Goal: Task Accomplishment & Management: Complete application form

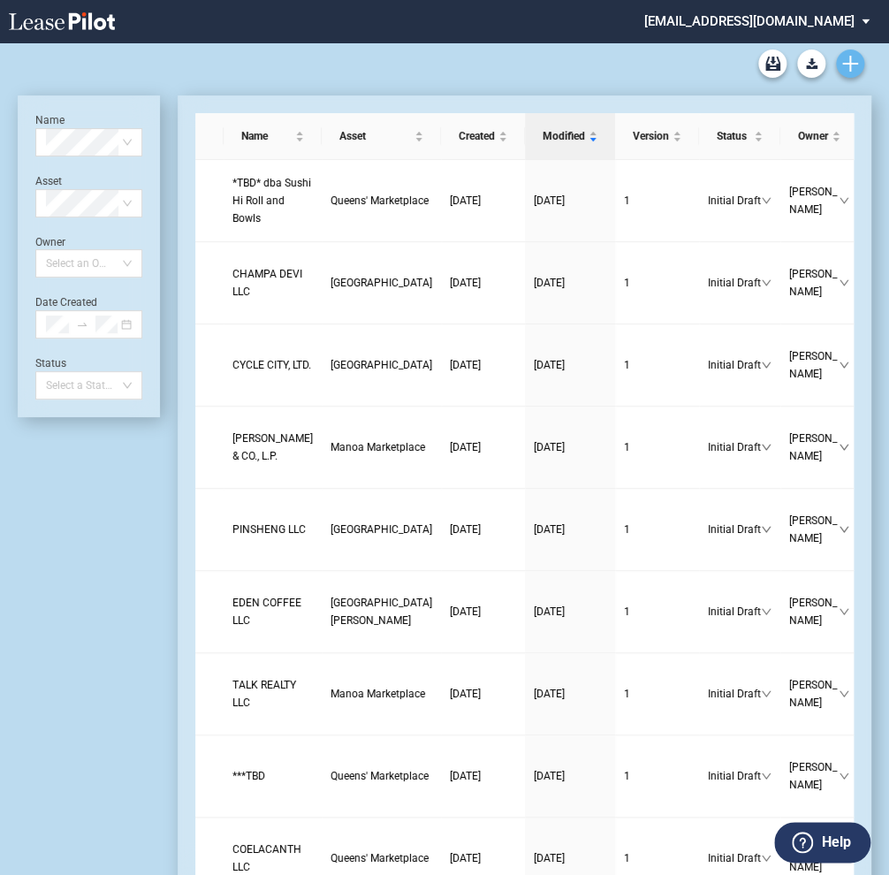
click at [846, 56] on icon "Create new document" at bounding box center [850, 64] width 16 height 16
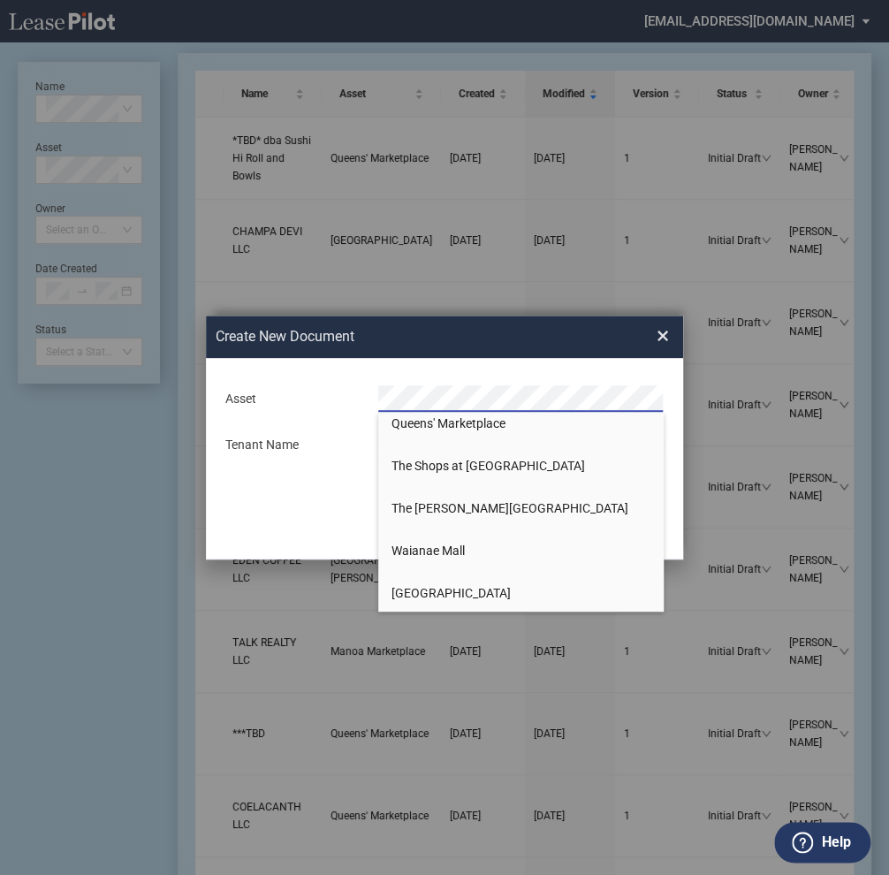
scroll to position [1200, 0]
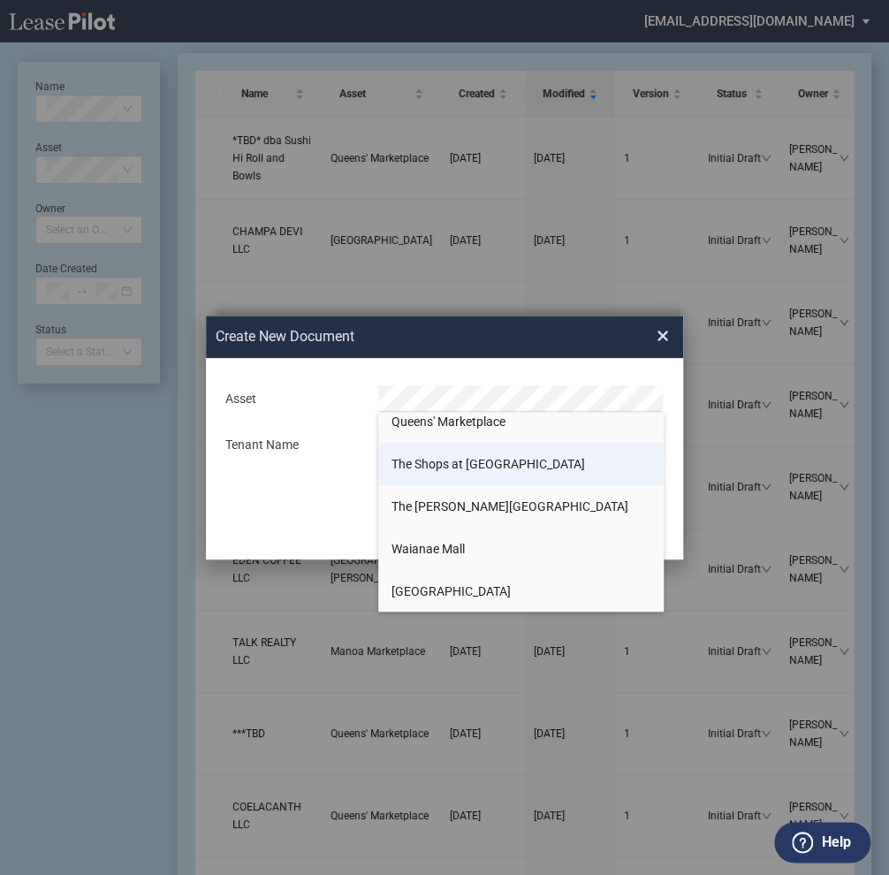
click at [443, 461] on span "The Shops at [GEOGRAPHIC_DATA]" at bounding box center [487, 464] width 193 height 14
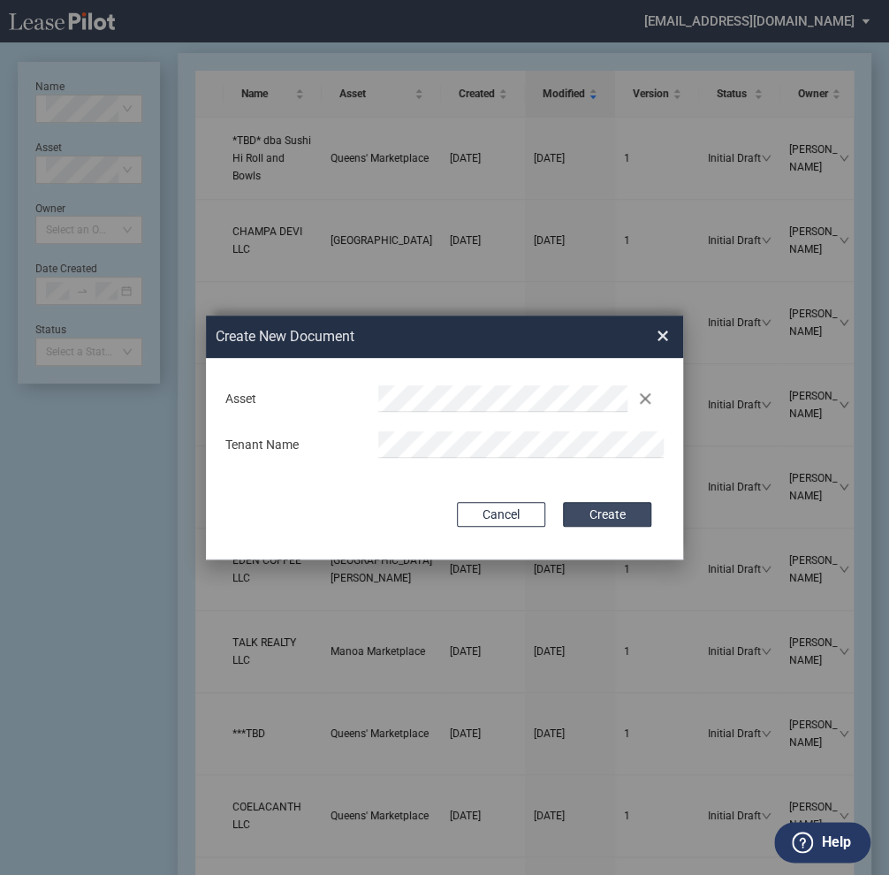
click at [590, 519] on button "Create" at bounding box center [607, 514] width 88 height 25
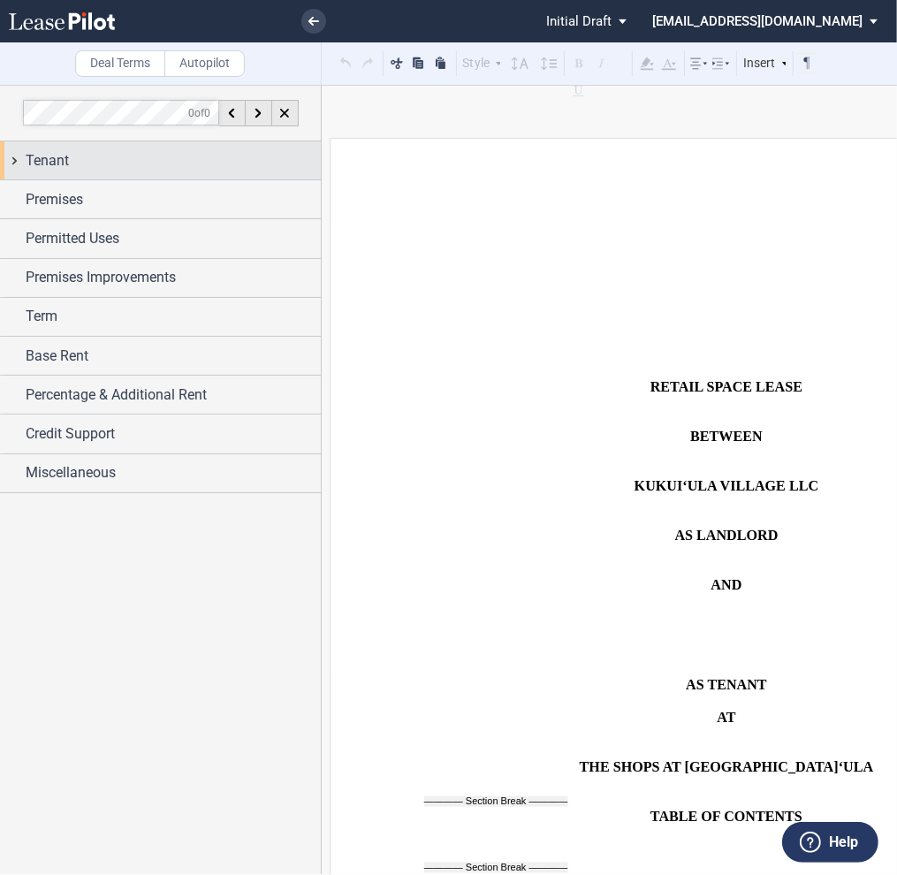
click at [57, 163] on span "Tenant" at bounding box center [47, 160] width 43 height 21
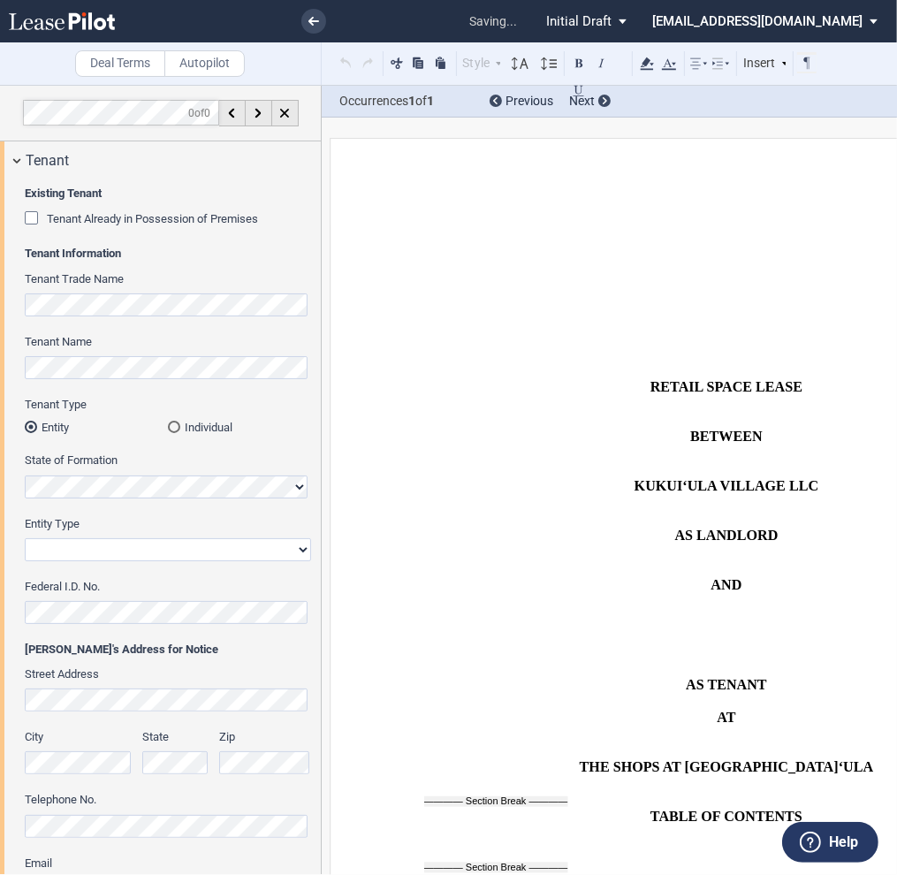
scroll to position [1249, 0]
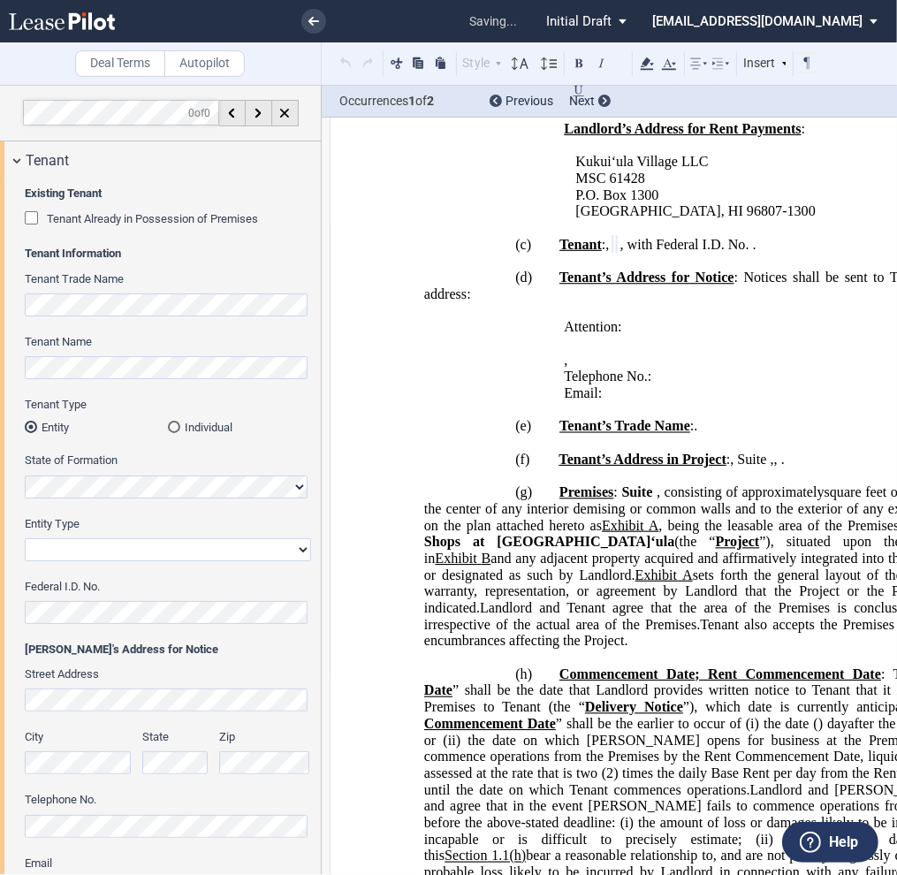
click at [63, 550] on select "Corporation Limited Liability Company General Partnership Limited Partnership O…" at bounding box center [168, 549] width 286 height 23
select select "limited liability company"
click at [25, 538] on select "Corporation Limited Liability Company General Partnership Limited Partnership O…" at bounding box center [168, 549] width 286 height 23
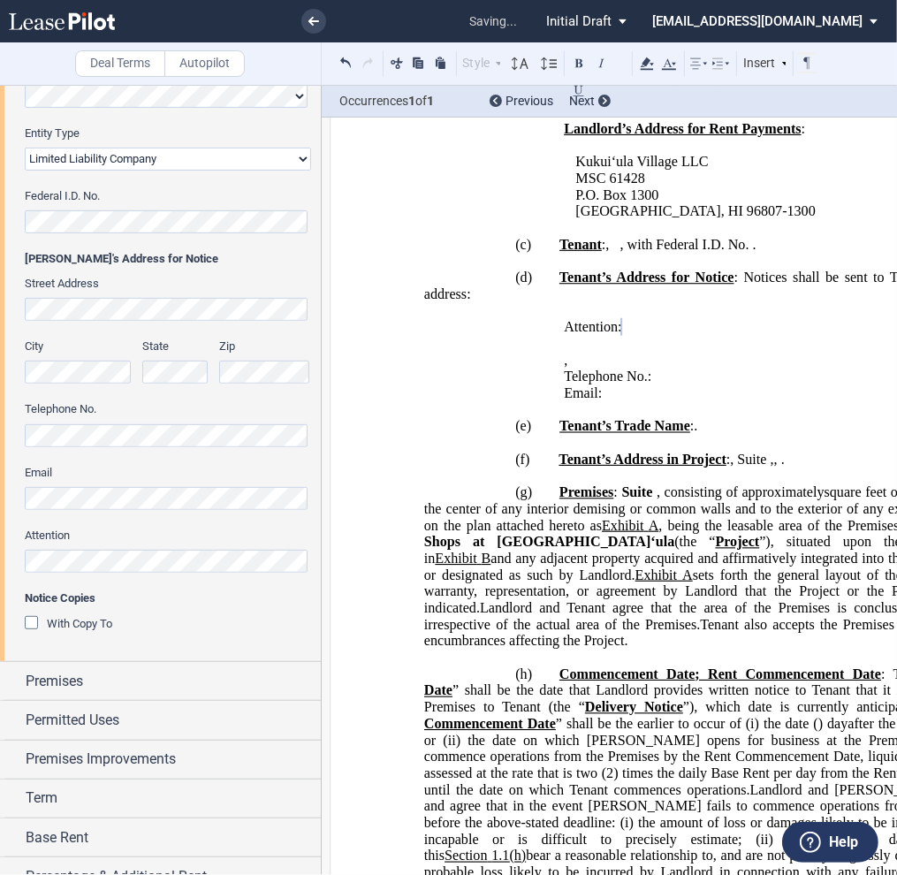
scroll to position [442, 0]
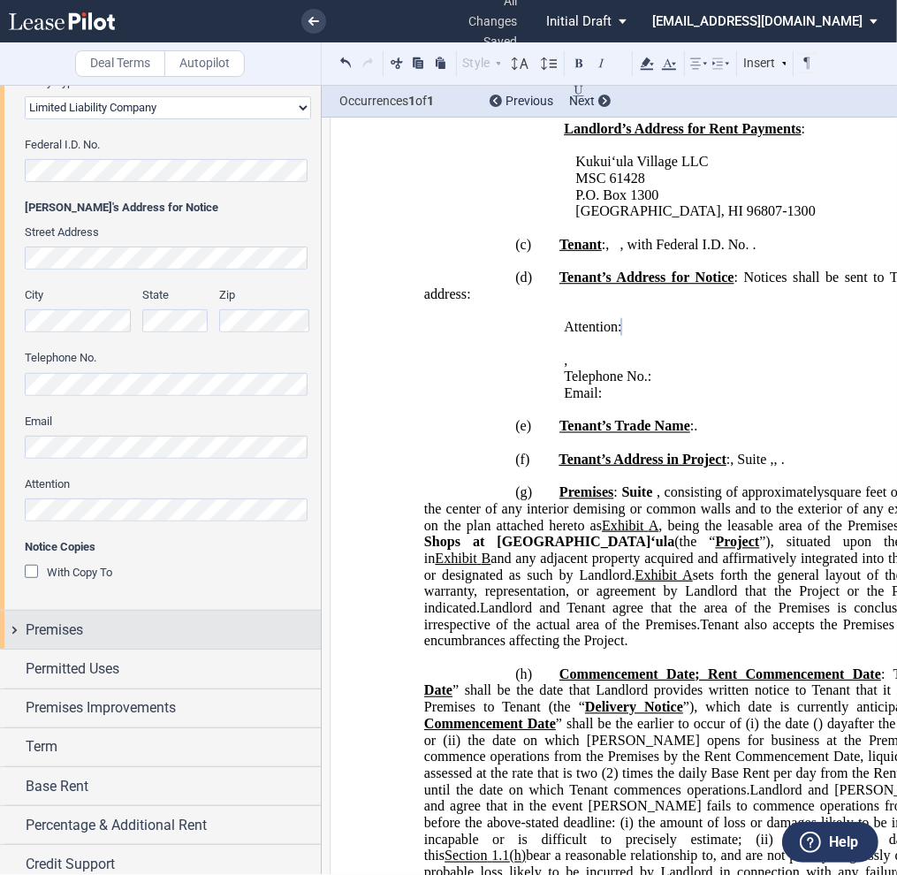
click at [65, 624] on span "Premises" at bounding box center [54, 629] width 57 height 21
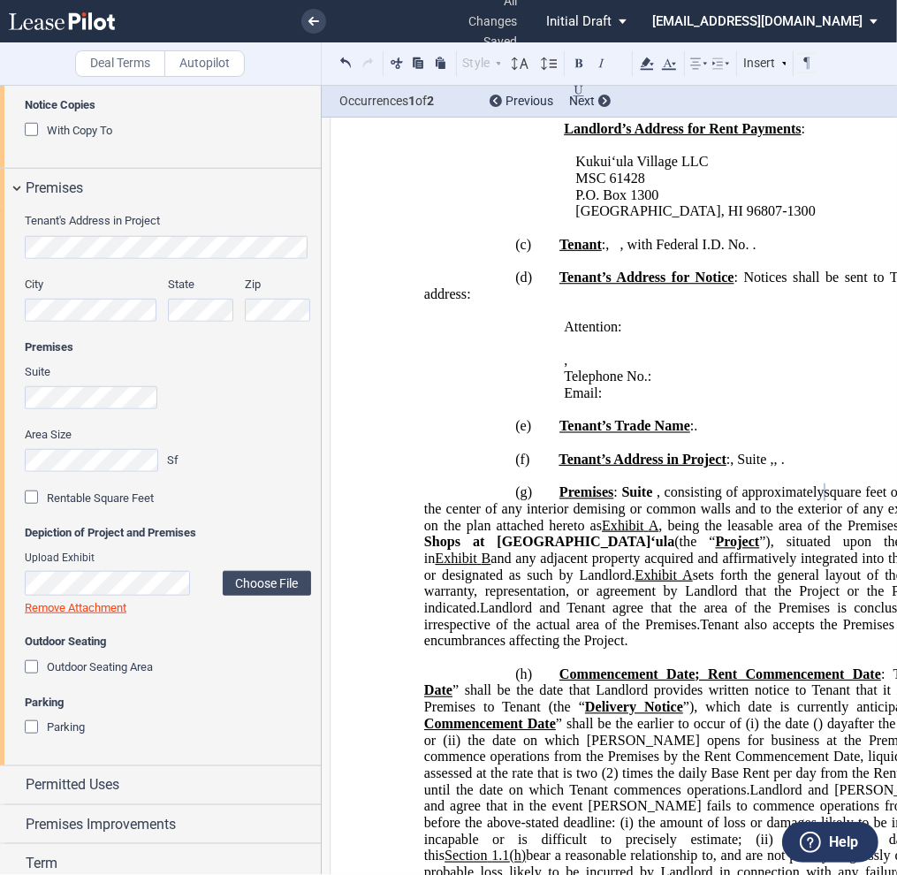
scroll to position [972, 0]
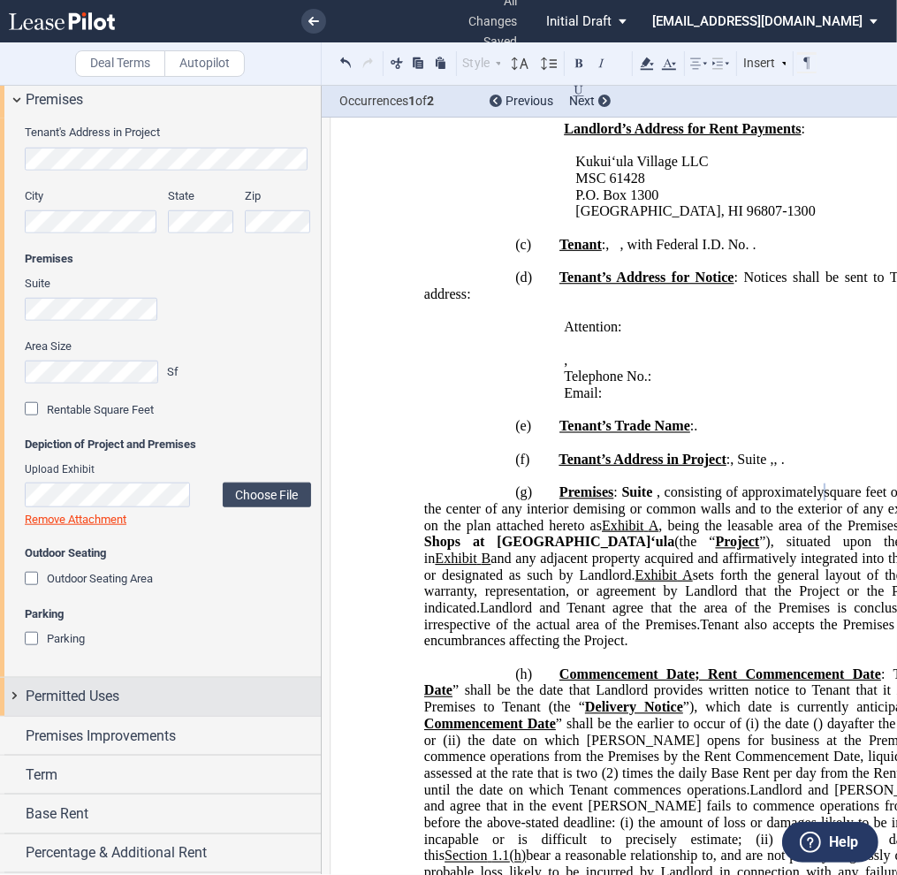
click at [28, 700] on span "Permitted Uses" at bounding box center [73, 695] width 94 height 21
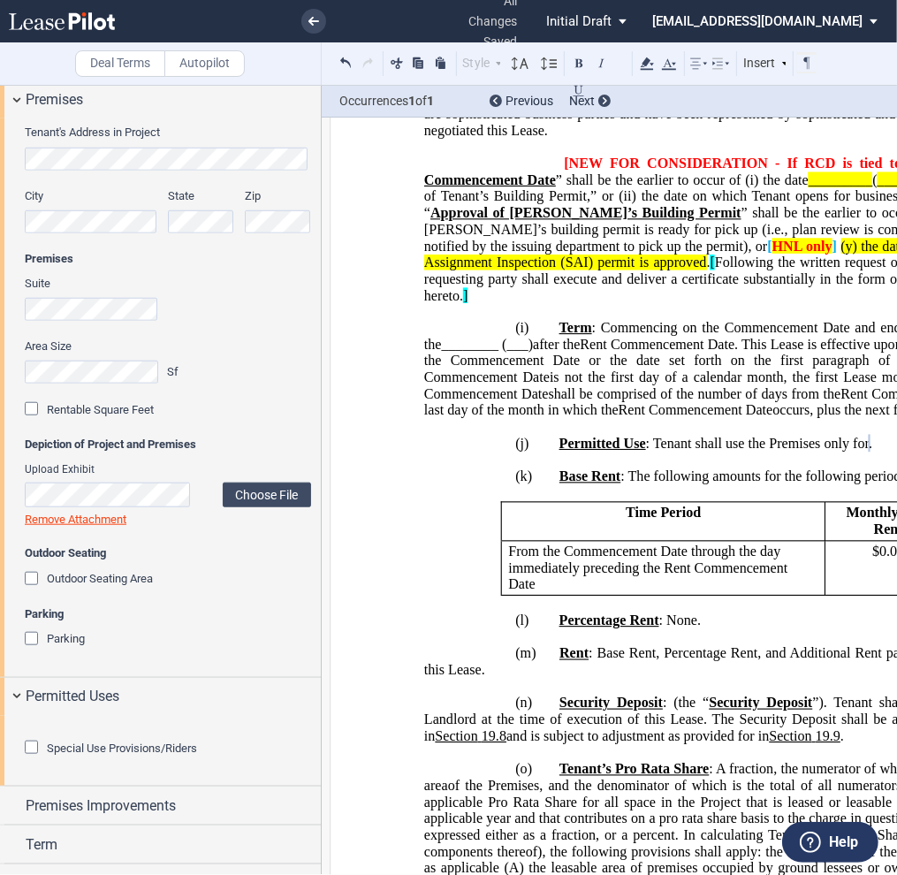
scroll to position [1060, 0]
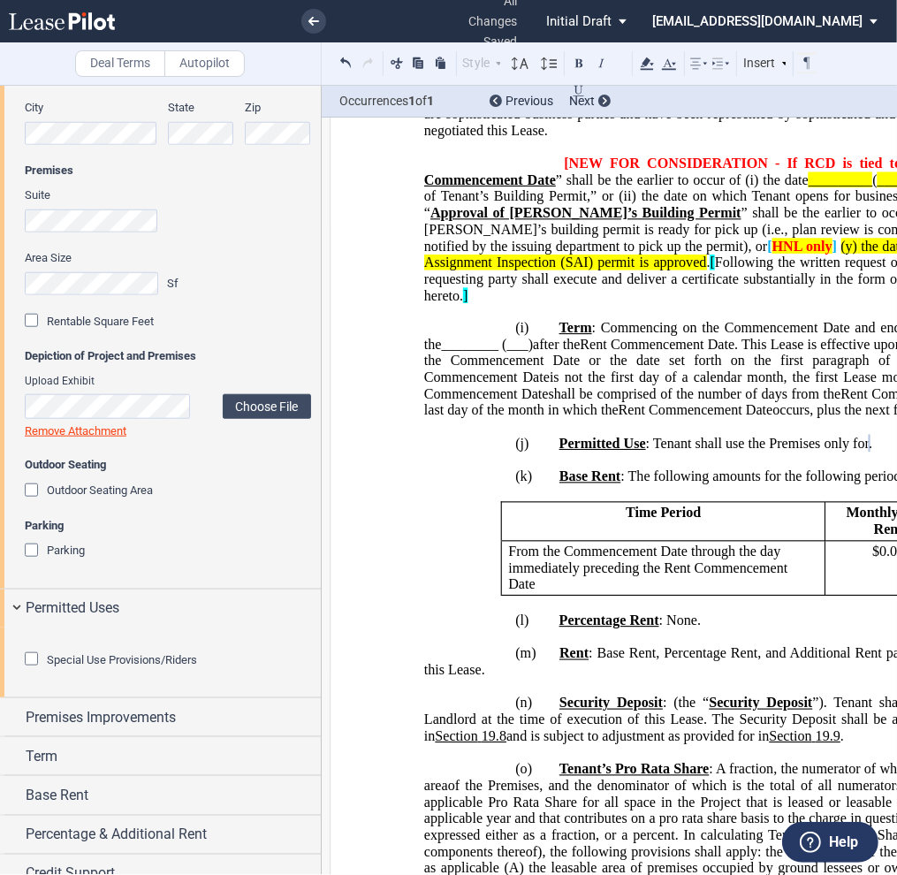
click at [31, 670] on div "Special Use Provisions/Riders" at bounding box center [34, 661] width 18 height 18
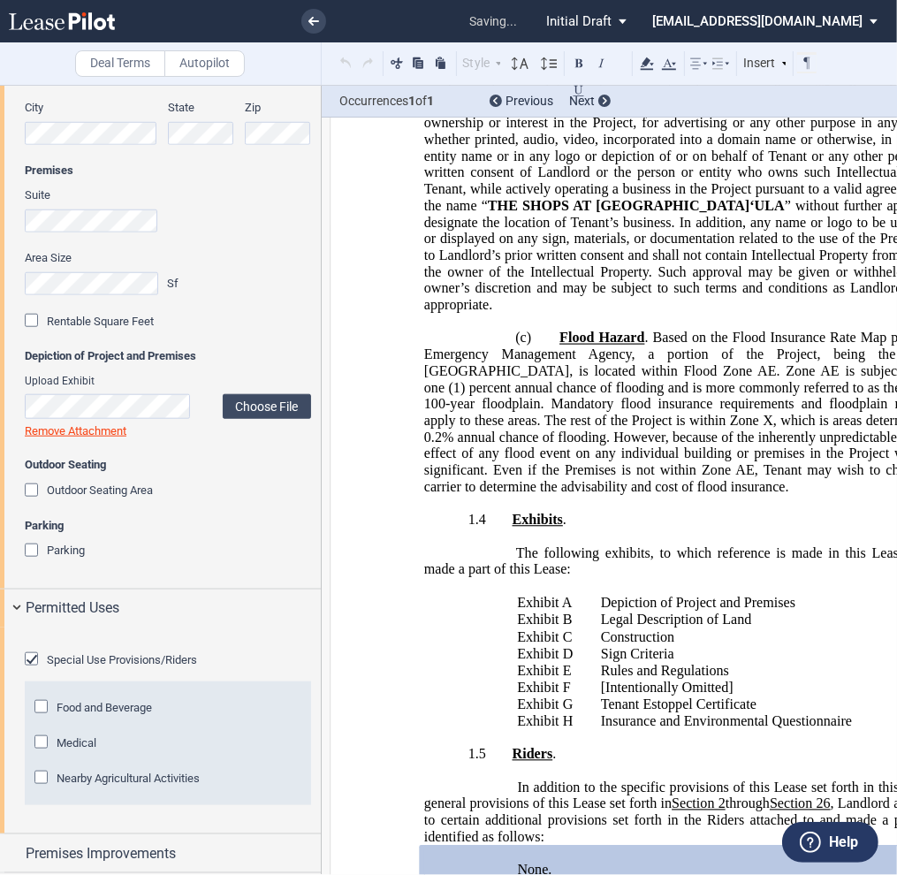
scroll to position [5254, 0]
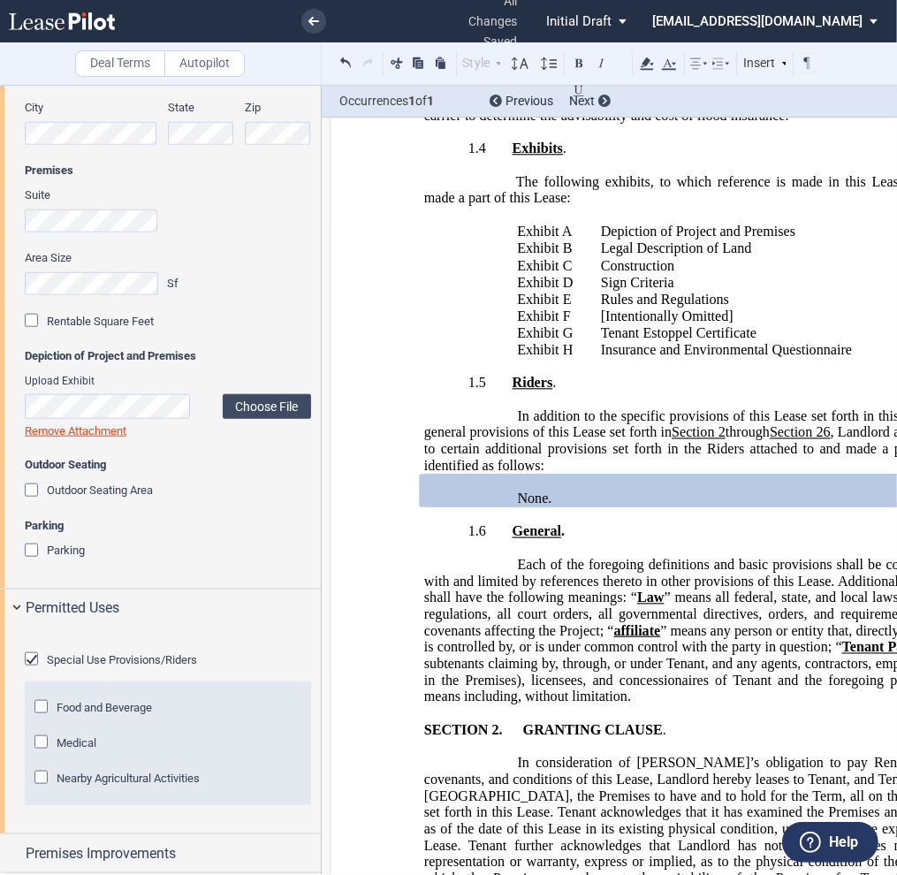
click at [32, 670] on div "Special Use Provisions/Riders" at bounding box center [34, 661] width 18 height 18
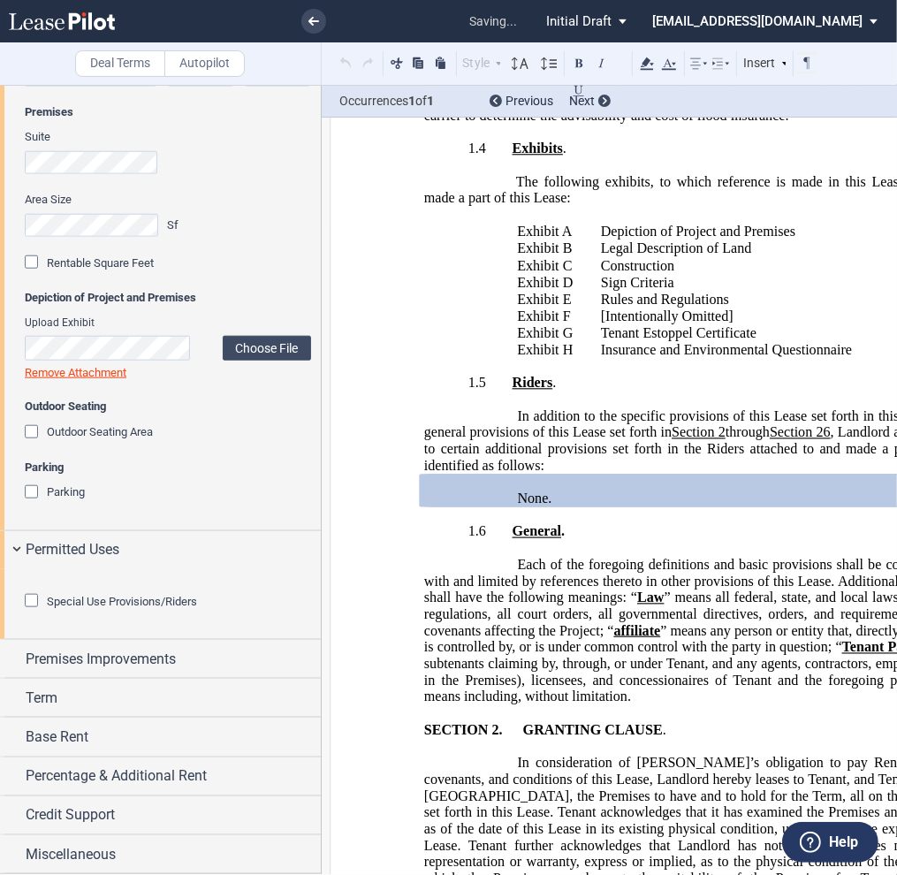
scroll to position [1148, 0]
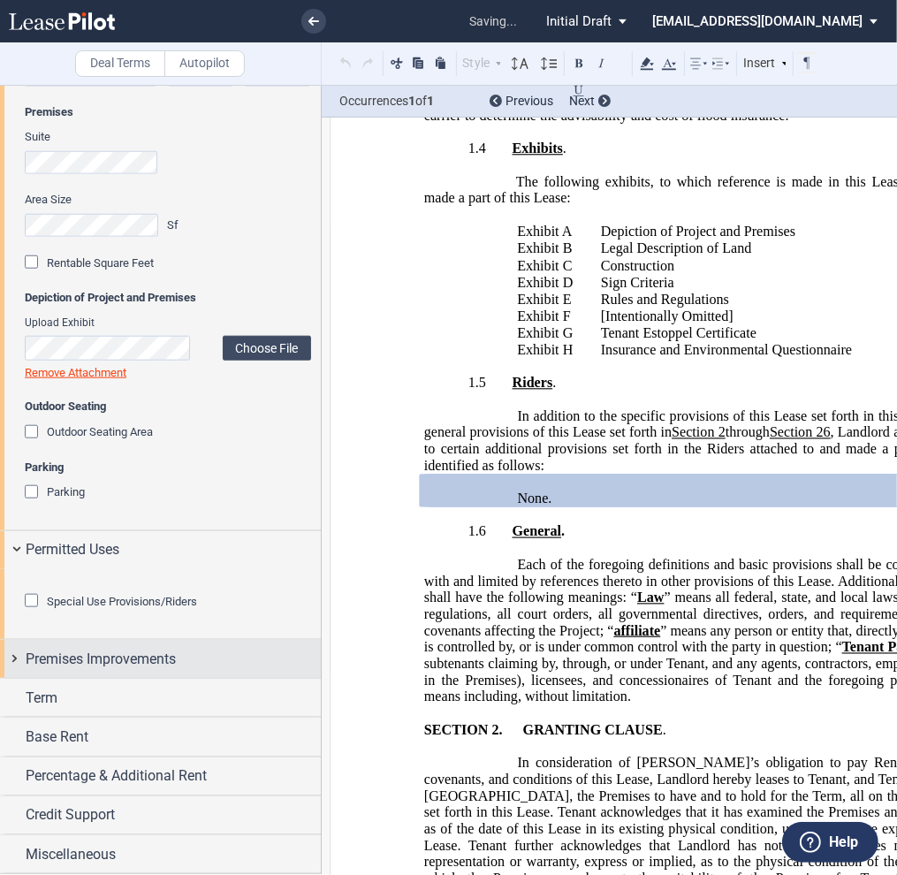
click at [92, 670] on span "Premises Improvements" at bounding box center [101, 658] width 150 height 21
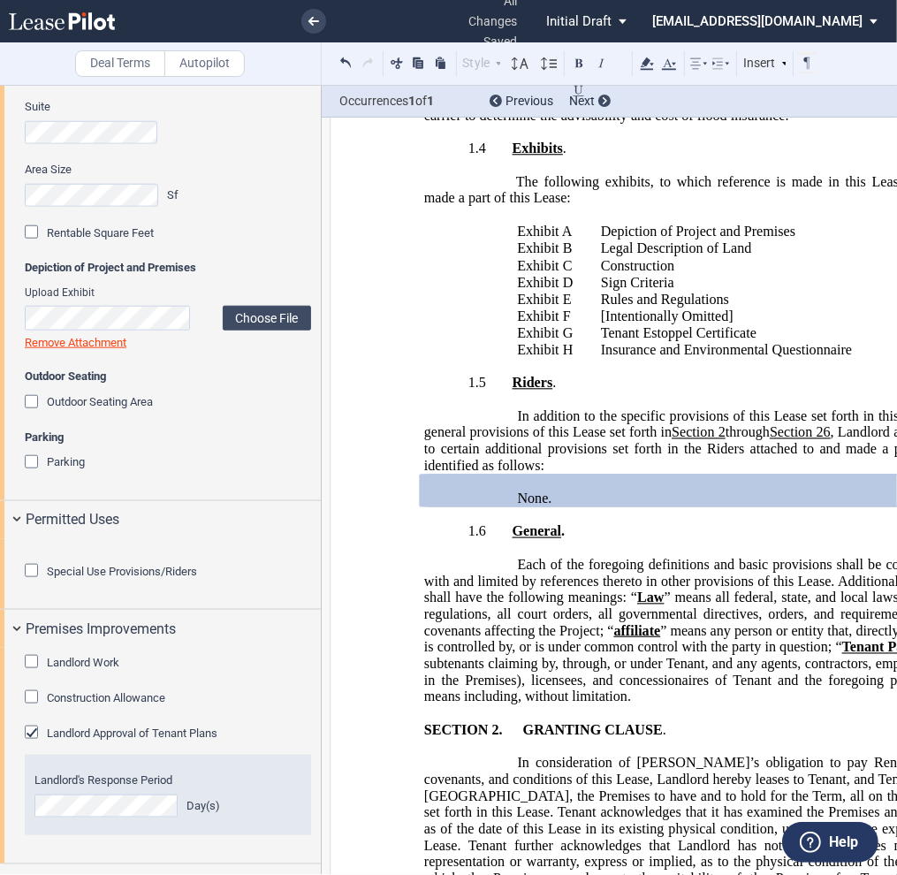
click at [30, 672] on div "Landlord Work" at bounding box center [34, 664] width 18 height 18
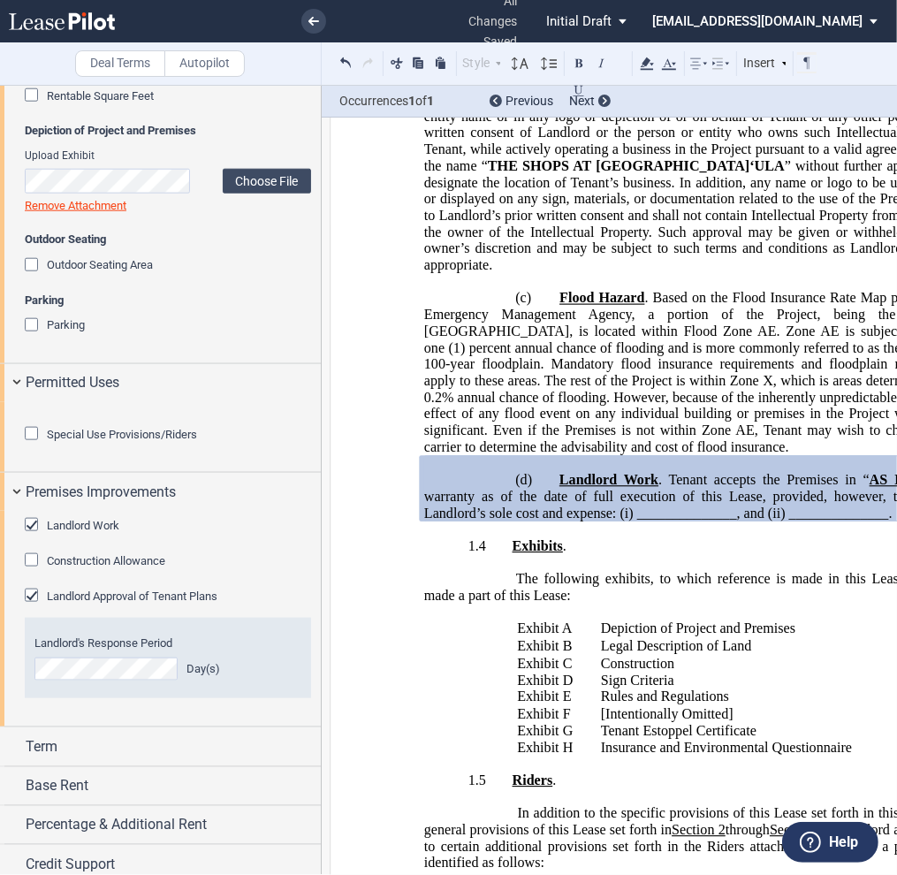
scroll to position [1325, 0]
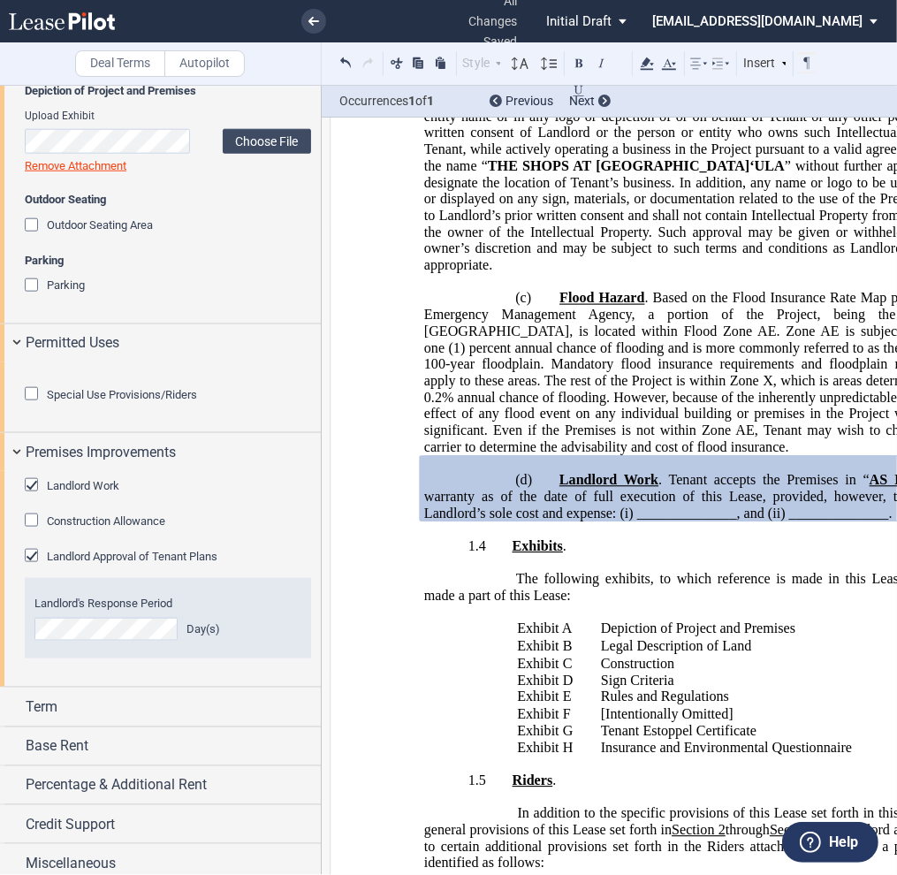
click at [29, 566] on div "Landlord Approval of Tenant Plans" at bounding box center [34, 558] width 18 height 18
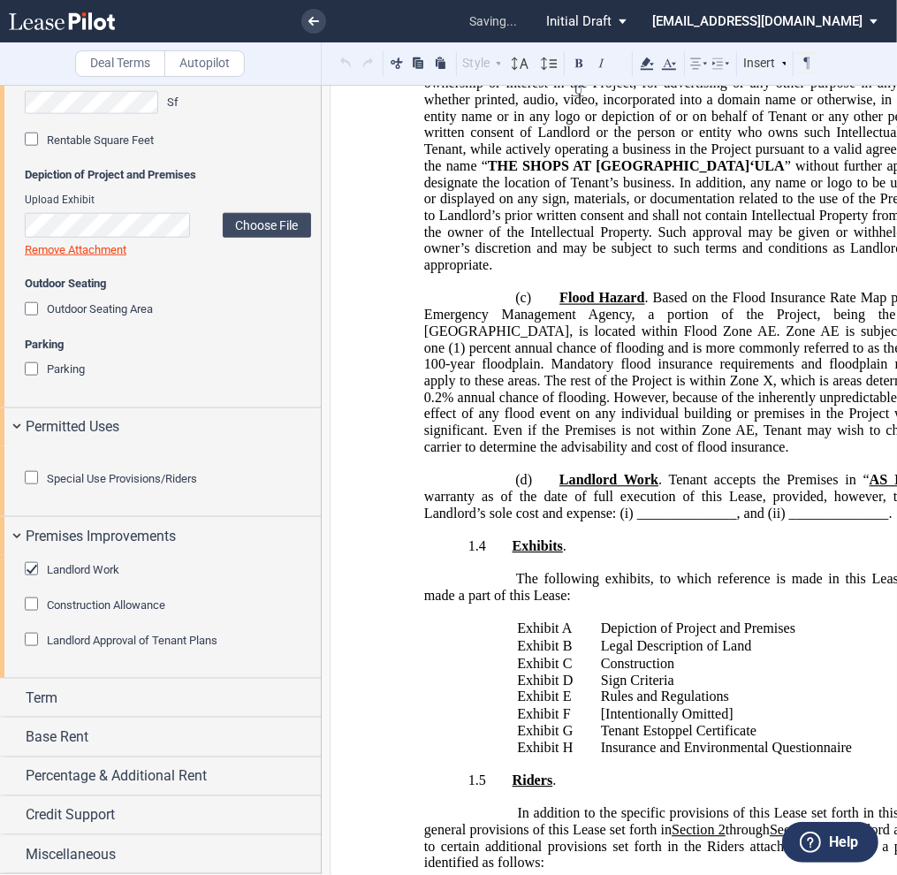
click at [29, 650] on div "Landlord Approval of Tenant Plans" at bounding box center [34, 641] width 18 height 18
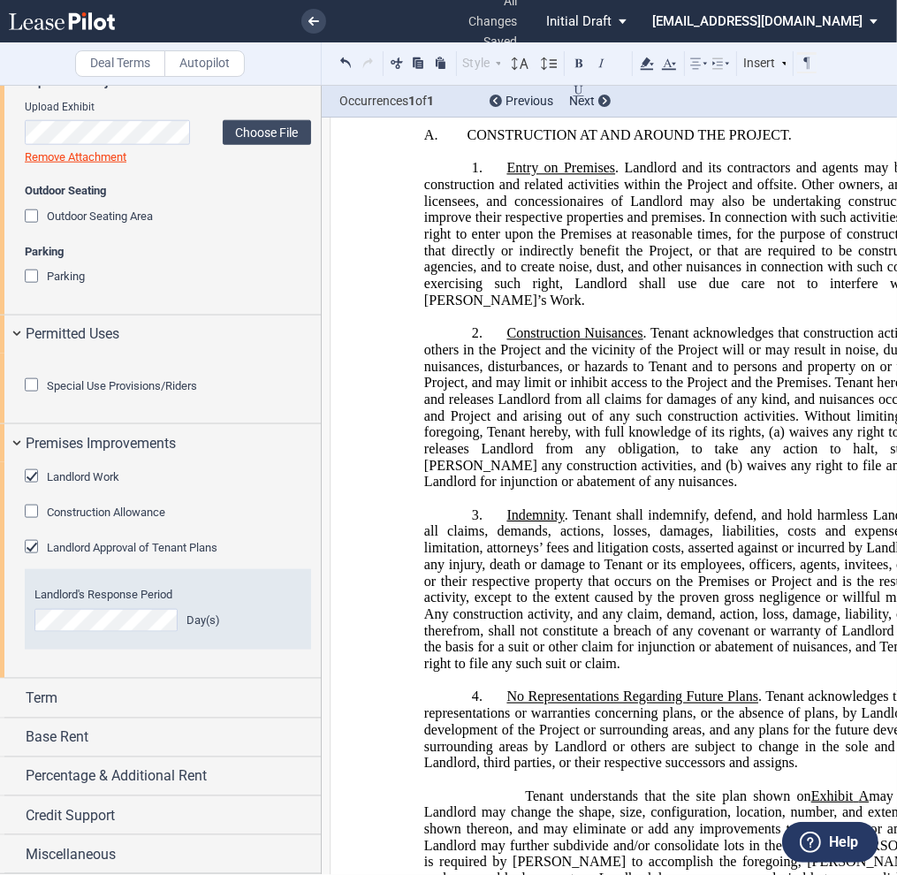
scroll to position [1430, 0]
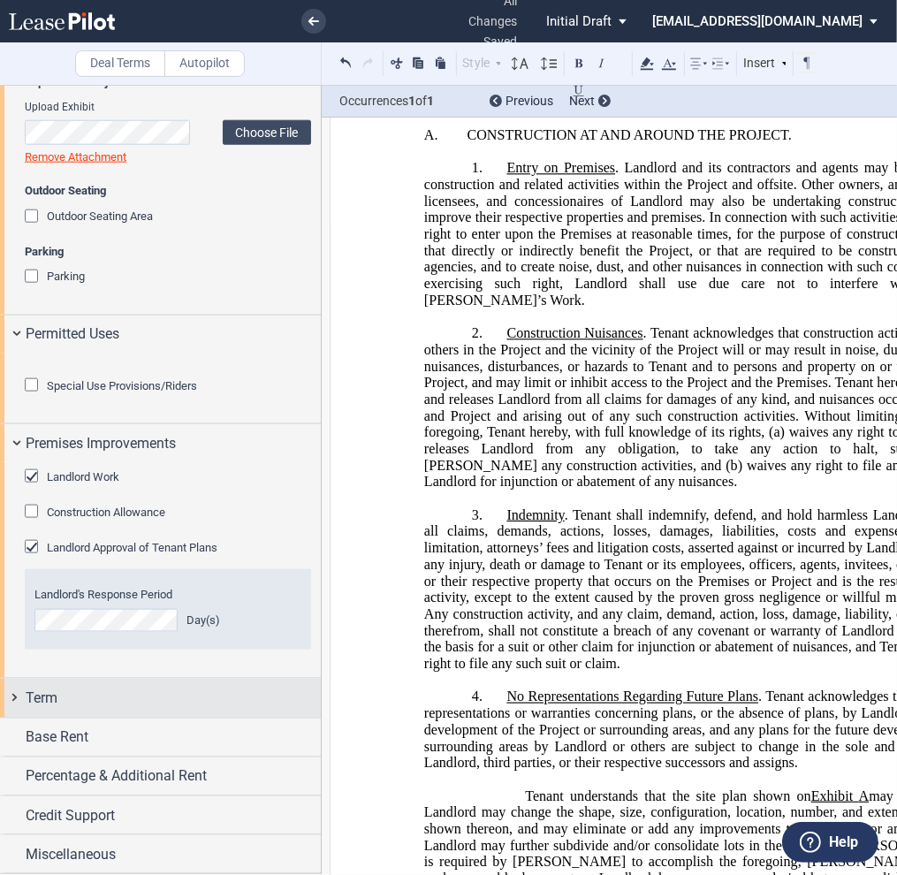
click at [32, 701] on span "Term" at bounding box center [42, 697] width 32 height 21
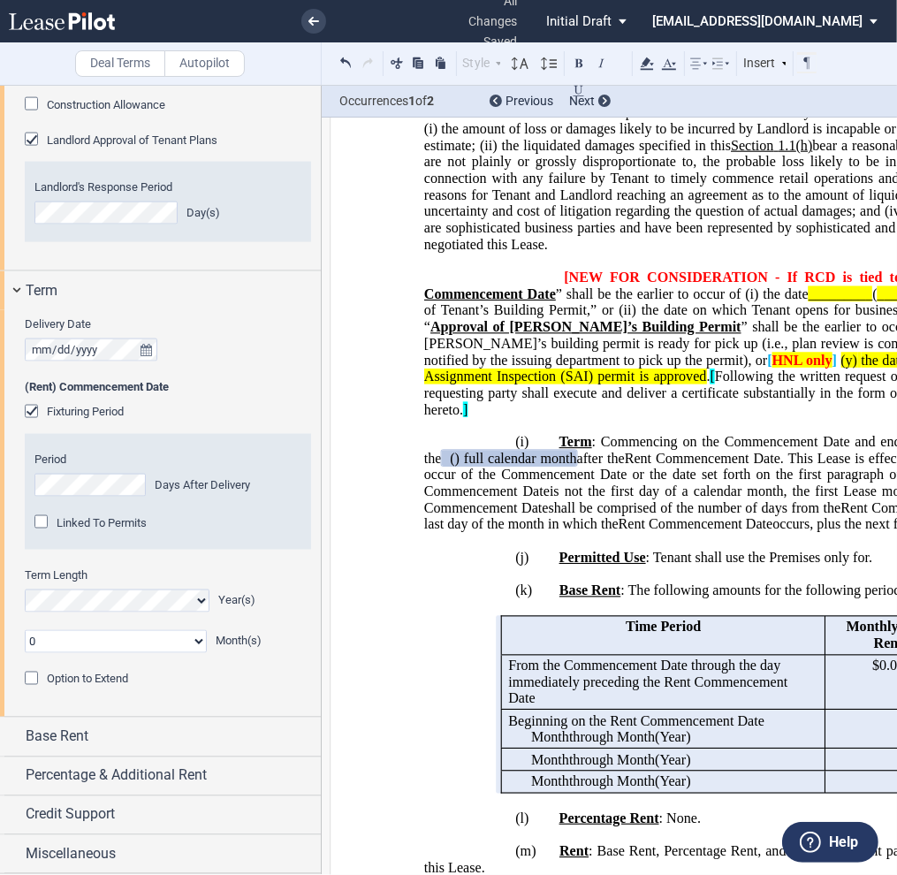
scroll to position [1837, 0]
click at [29, 735] on span "Base Rent" at bounding box center [57, 736] width 63 height 21
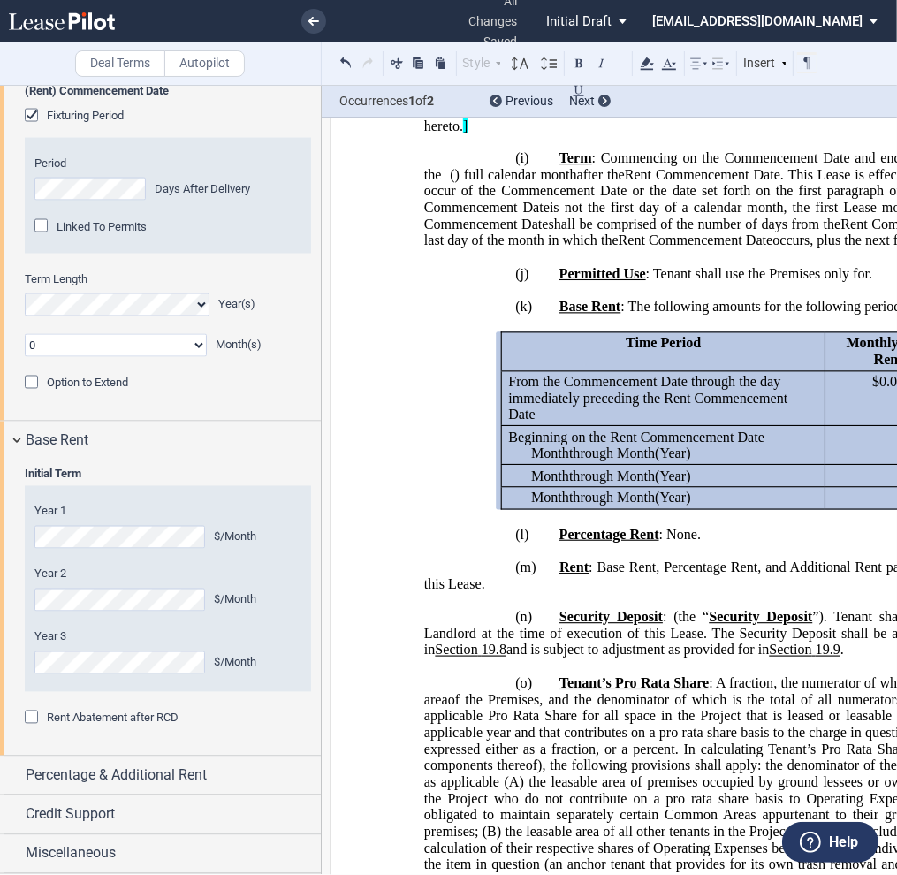
scroll to position [2133, 0]
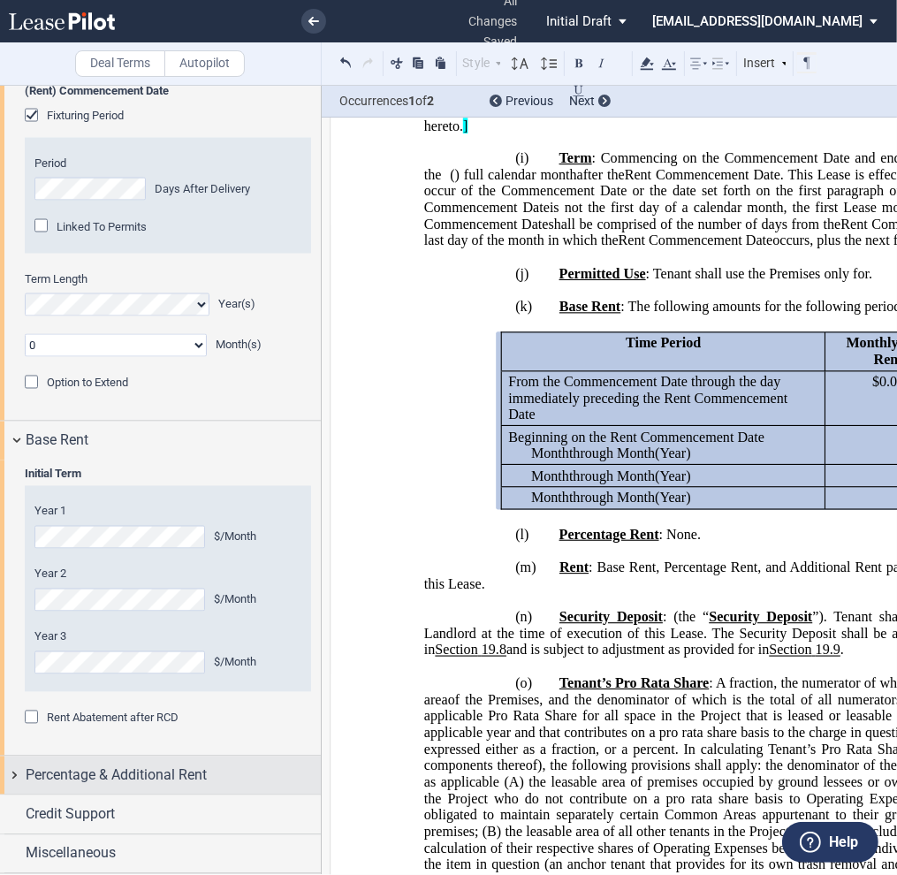
click at [57, 778] on span "Percentage & Additional Rent" at bounding box center [116, 775] width 181 height 21
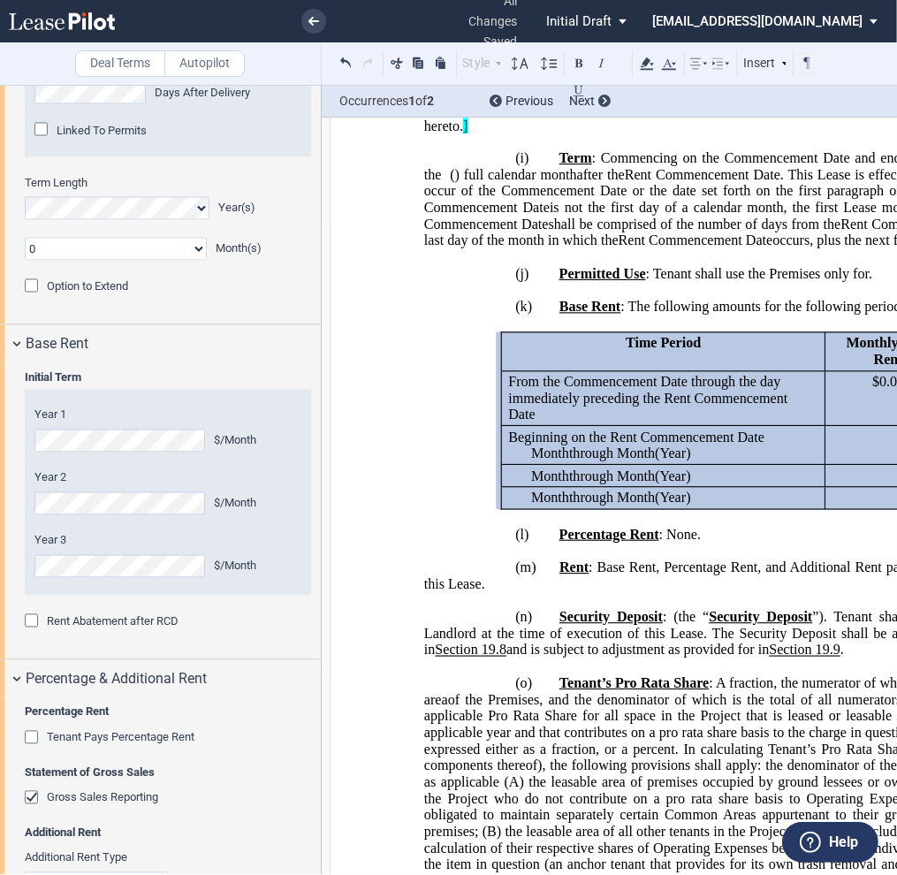
click at [31, 748] on div "Tenant Pays Percentage Rent" at bounding box center [34, 740] width 18 height 18
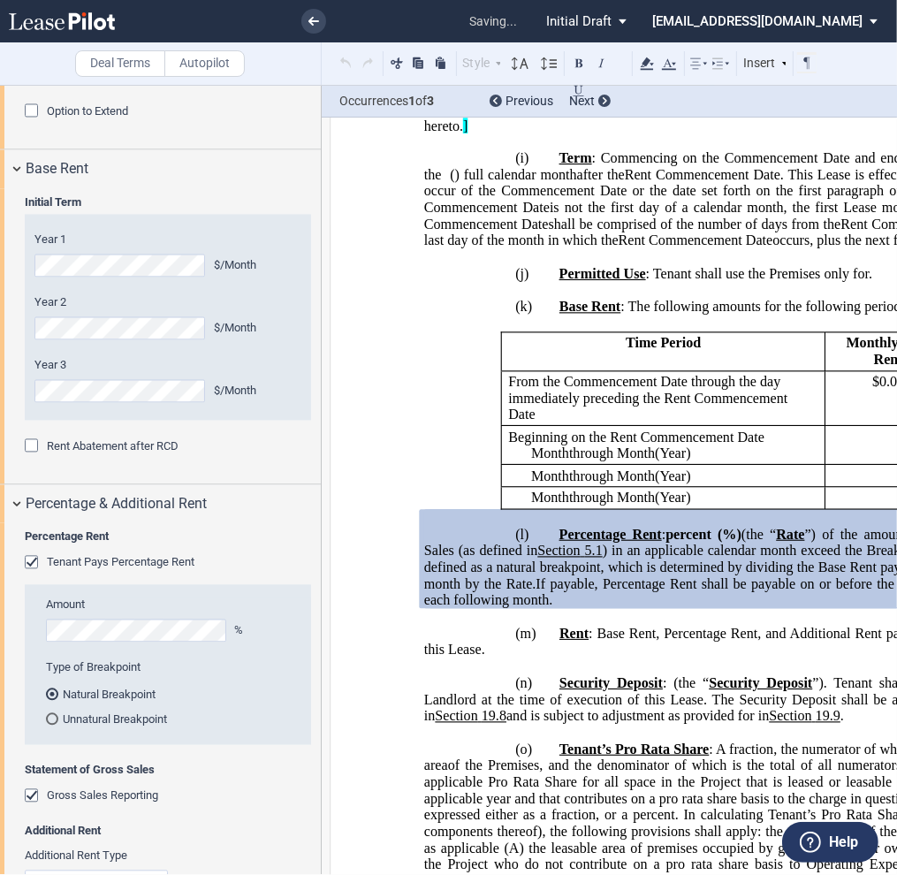
scroll to position [2310, 0]
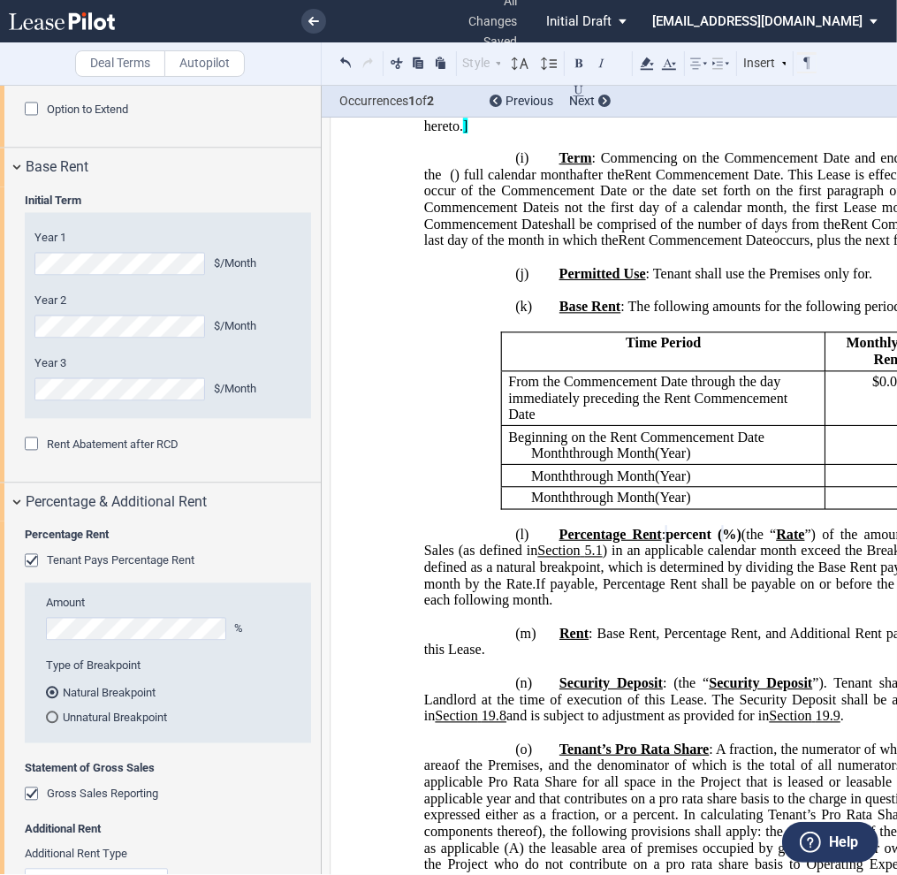
click at [49, 723] on div "Unnatural Breakpoint" at bounding box center [52, 717] width 12 height 12
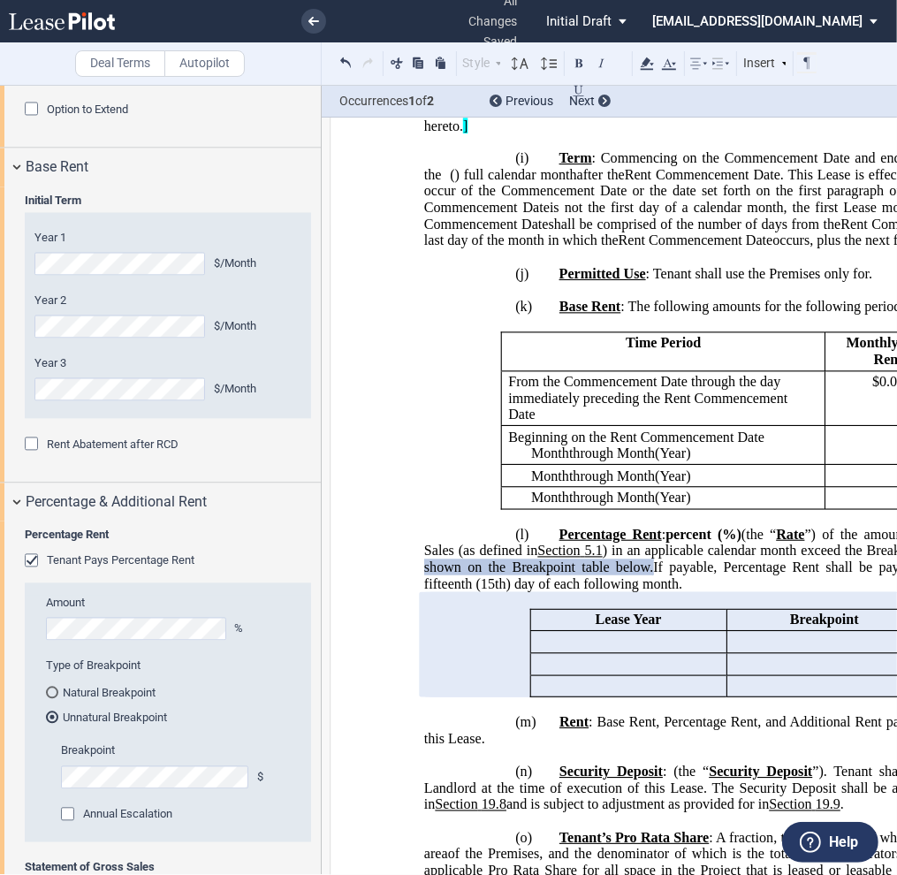
click at [52, 699] on div "Natural Breakpoint" at bounding box center [52, 692] width 12 height 12
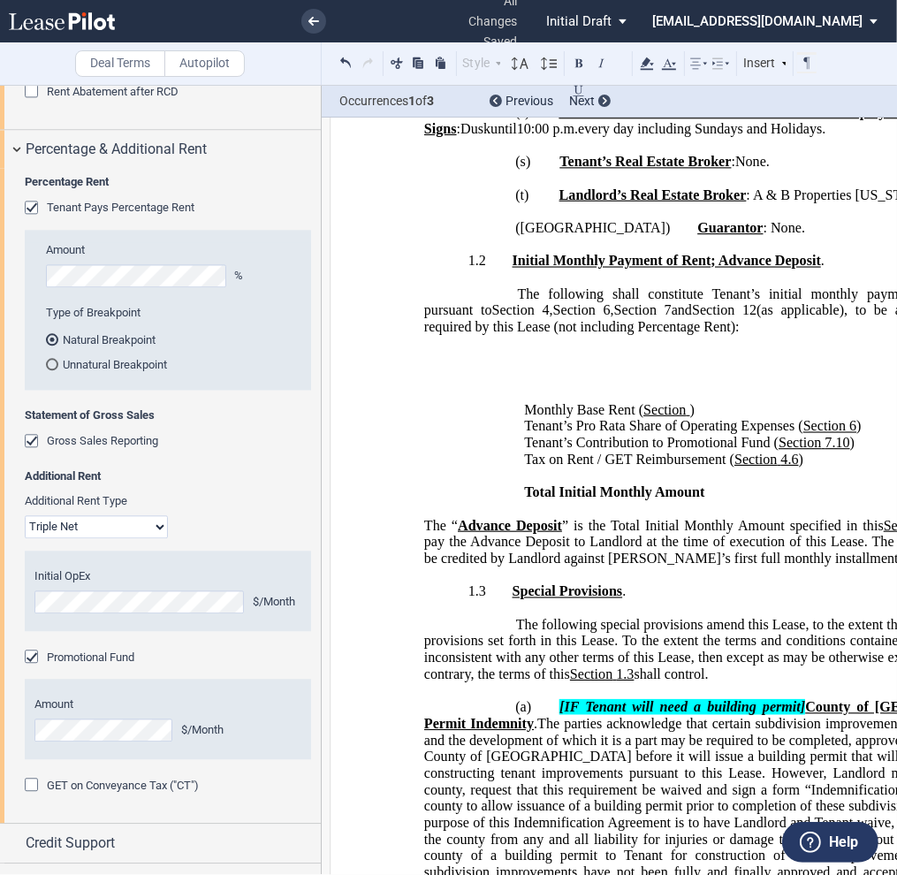
scroll to position [2752, 0]
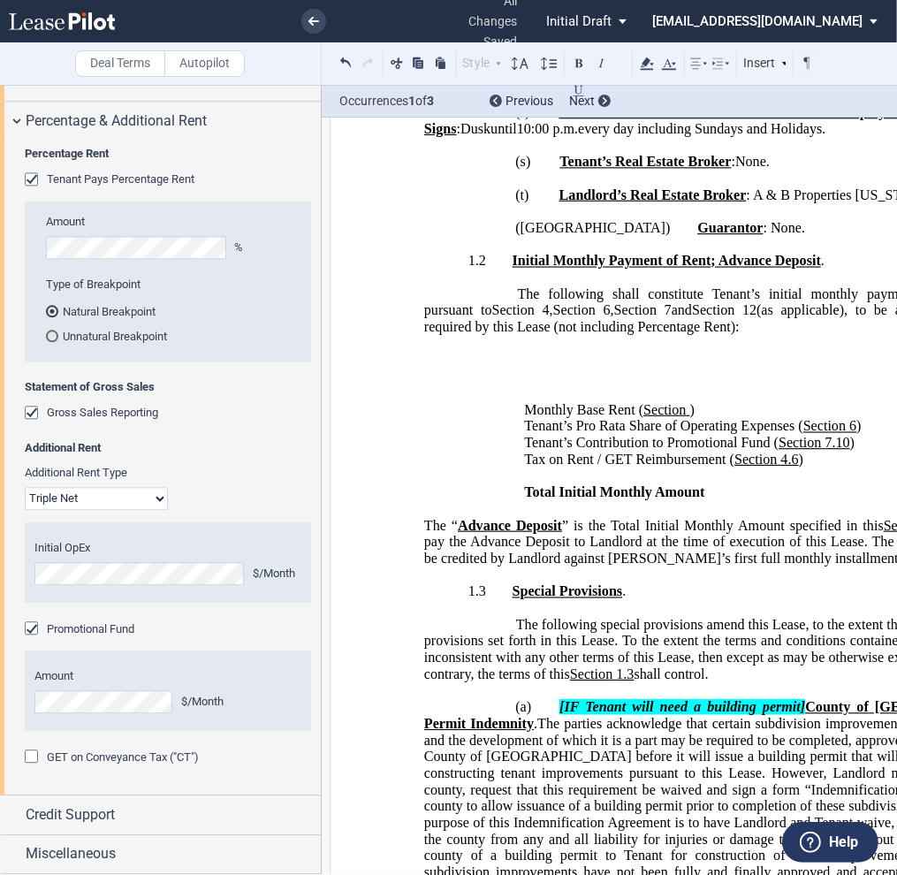
click at [33, 639] on div "Promotional Fund" at bounding box center [34, 630] width 18 height 18
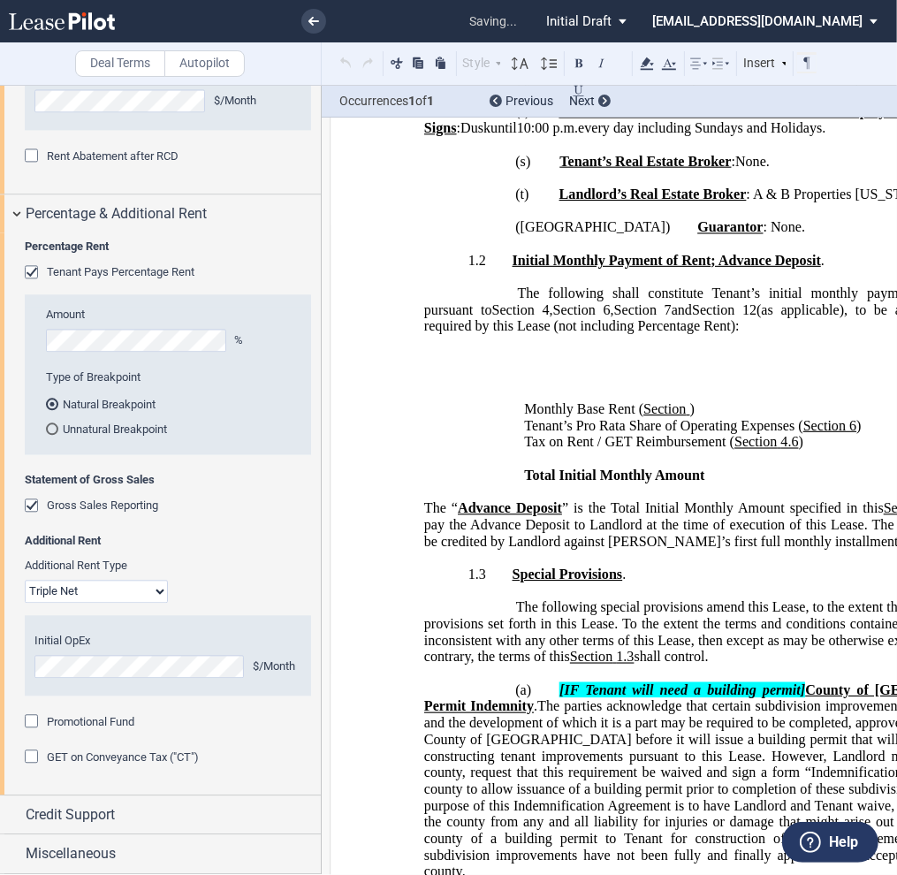
scroll to position [3545, 0]
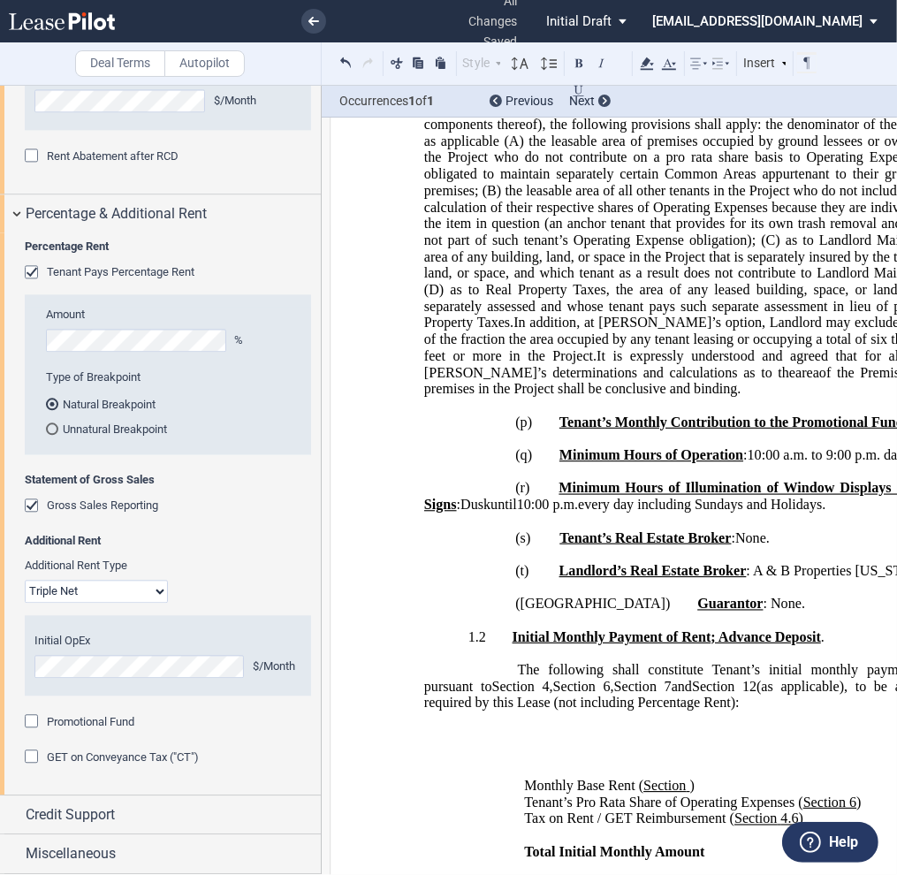
click at [27, 718] on div "Promotional Fund" at bounding box center [34, 723] width 18 height 18
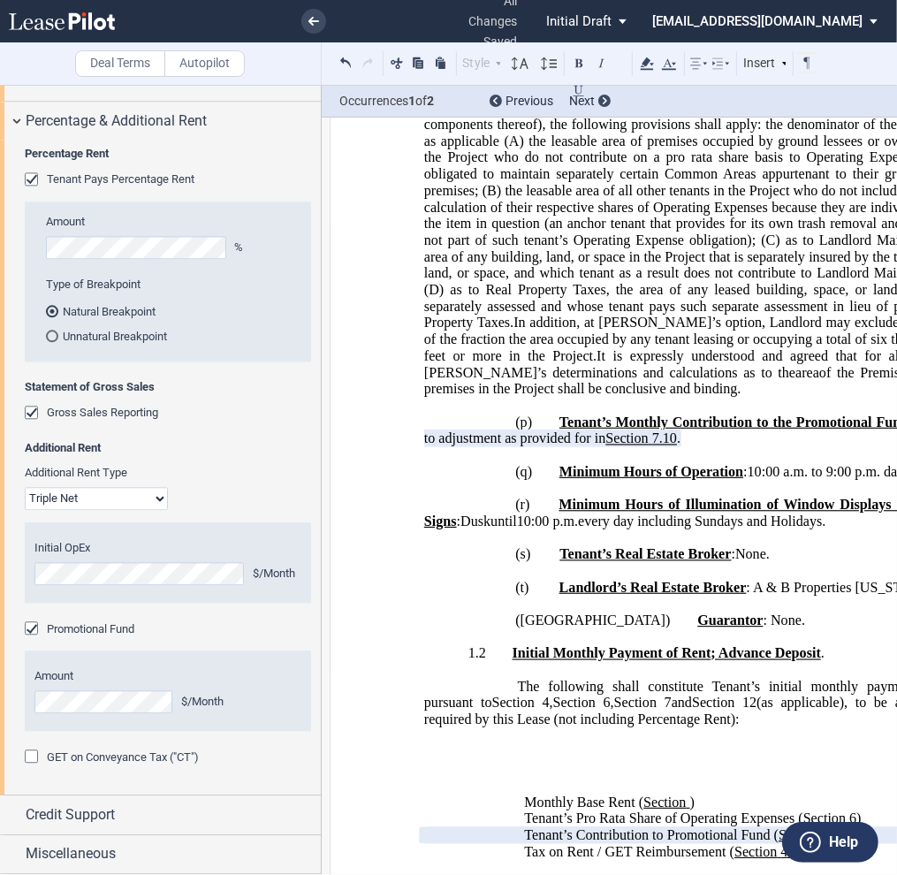
scroll to position [2752, 0]
click at [31, 639] on div "Promotional Fund" at bounding box center [34, 630] width 18 height 18
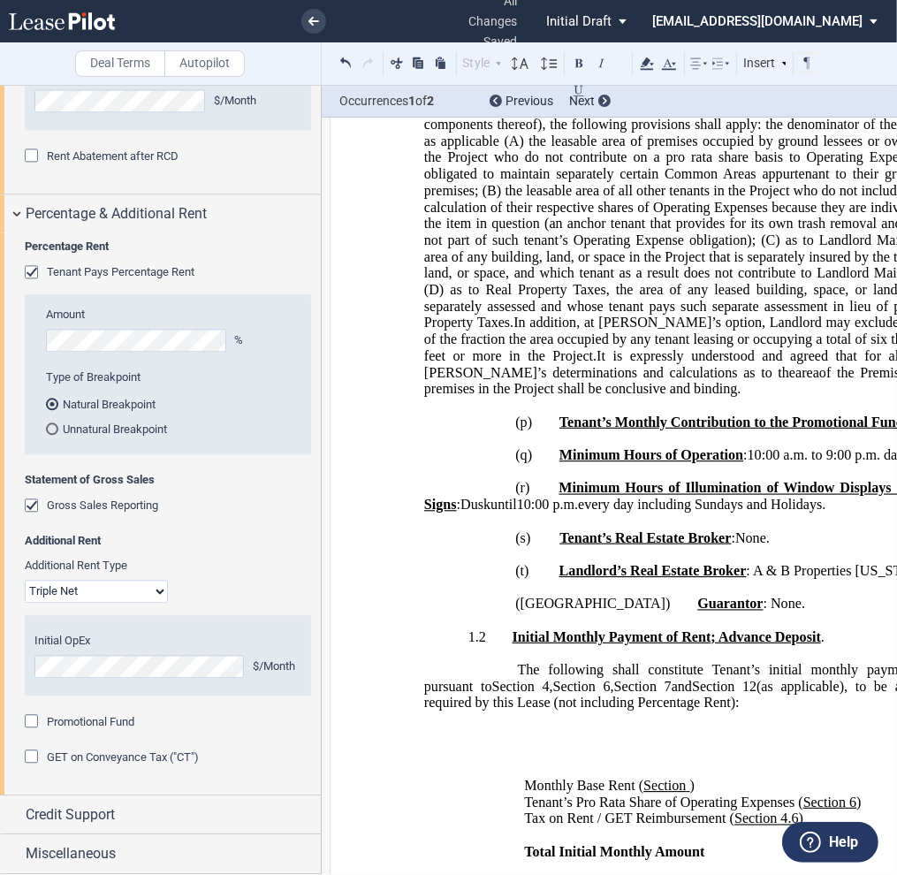
scroll to position [2695, 0]
click at [28, 722] on div "Promotional Fund" at bounding box center [34, 723] width 18 height 18
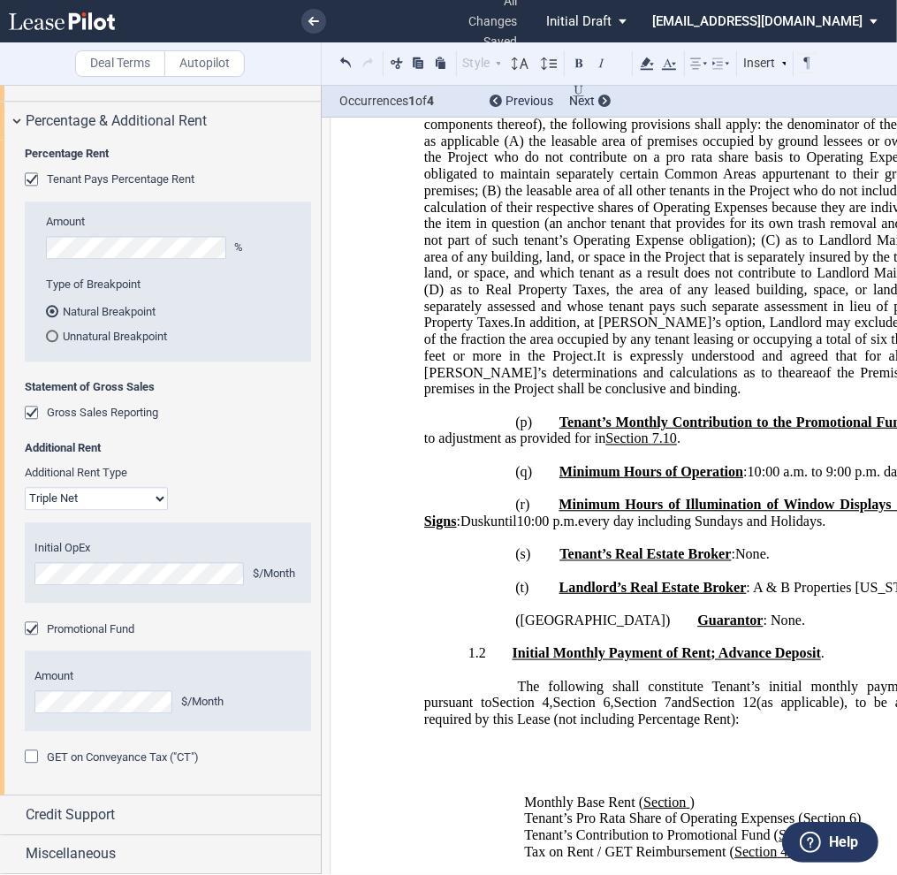
scroll to position [2788, 0]
click at [32, 757] on div at bounding box center [34, 758] width 18 height 18
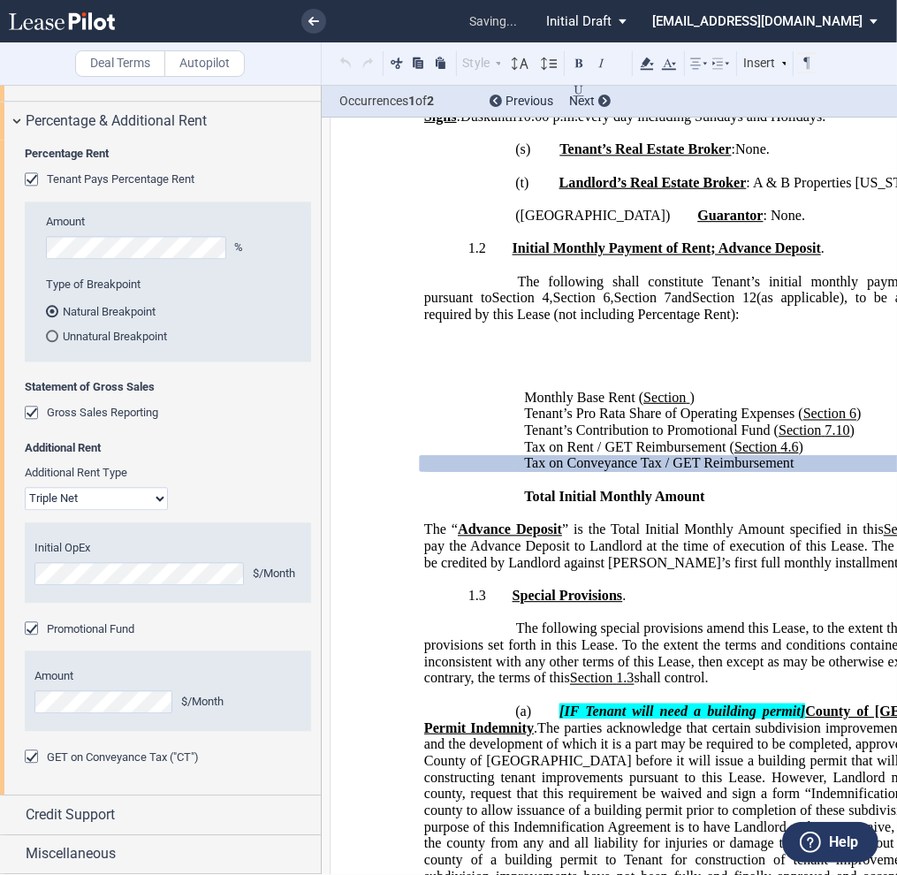
scroll to position [3986, 0]
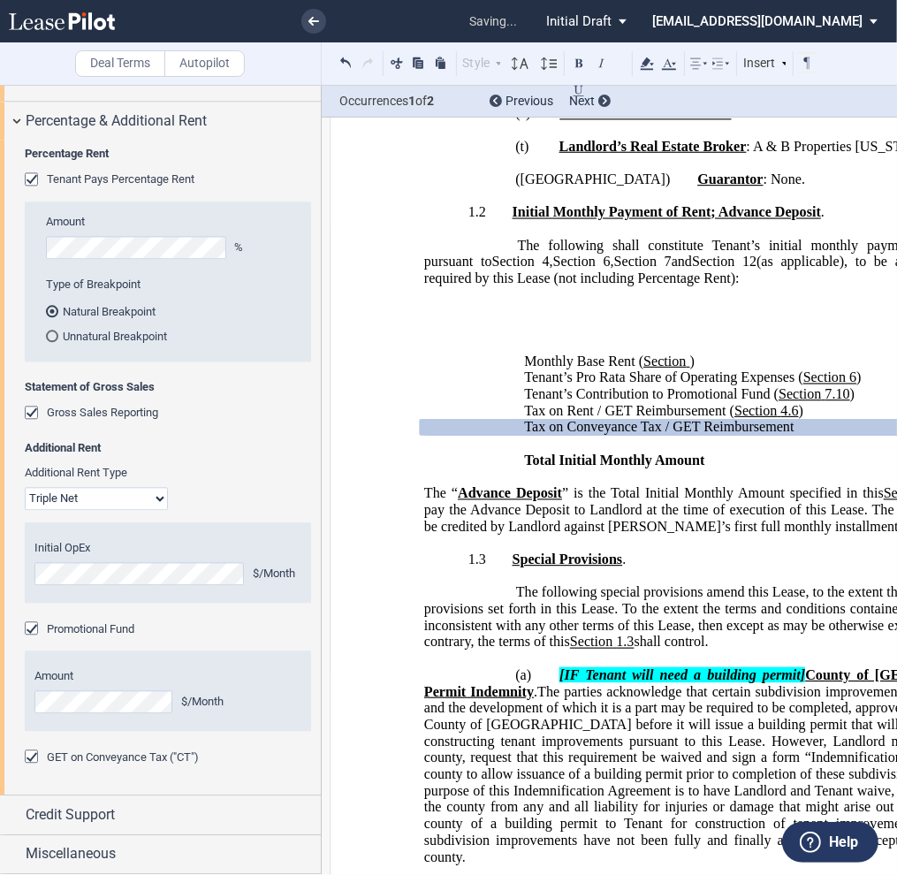
click at [32, 757] on div at bounding box center [34, 758] width 18 height 18
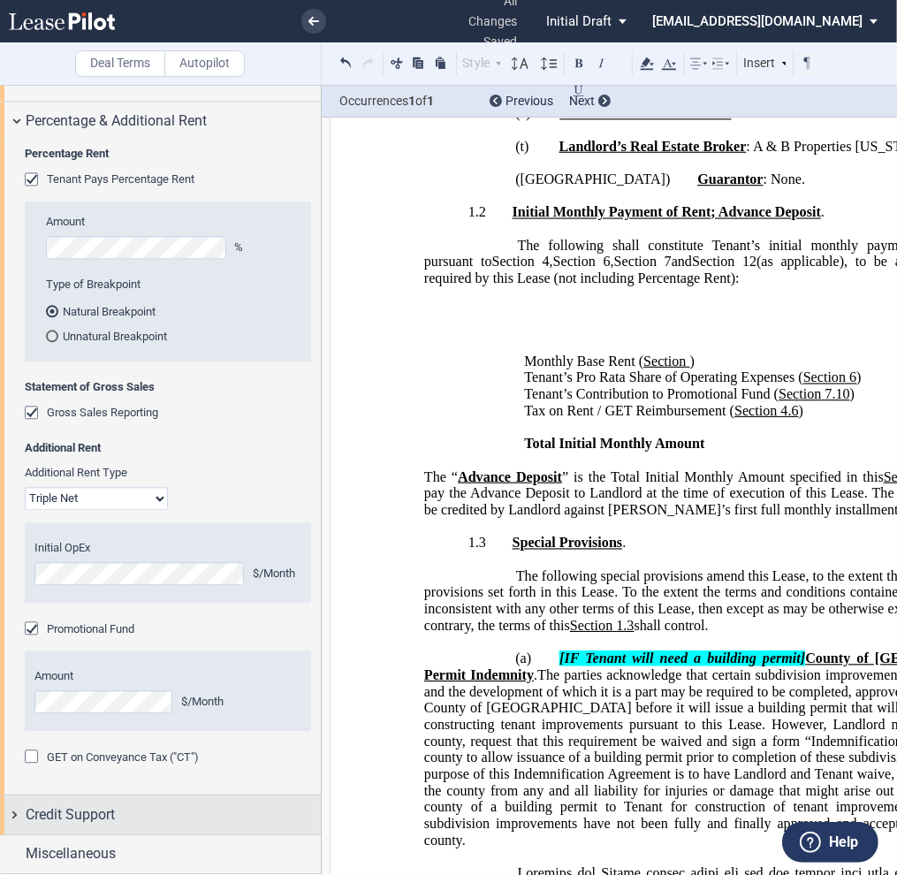
click at [53, 814] on span "Credit Support" at bounding box center [70, 814] width 89 height 21
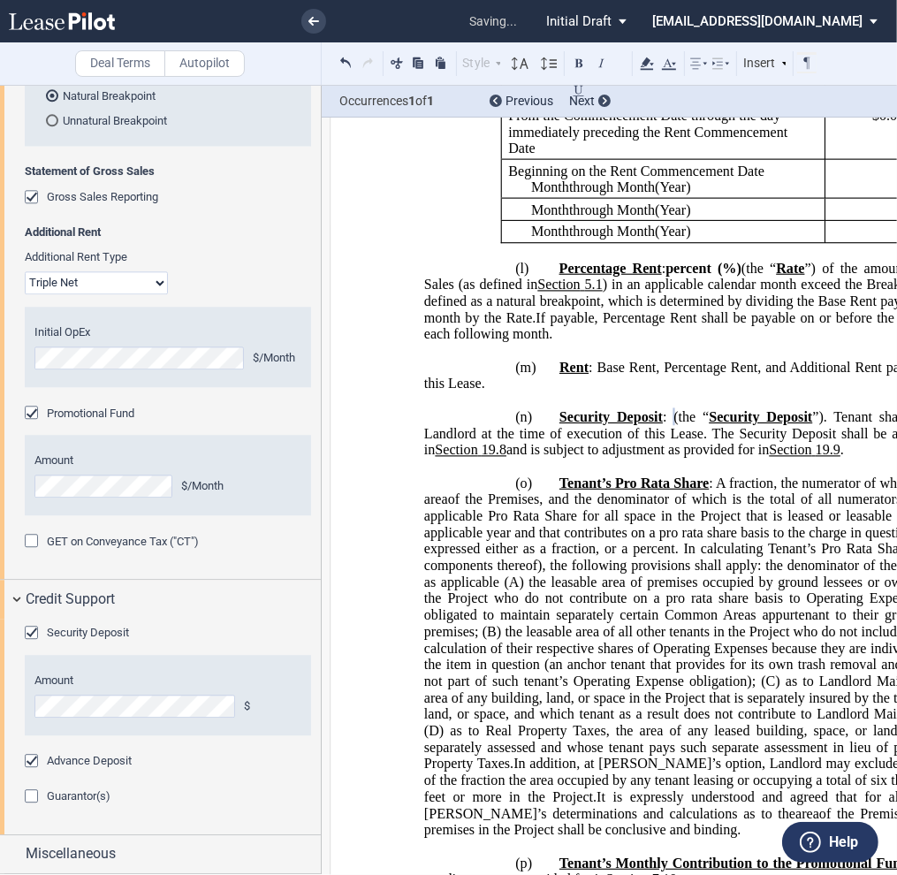
scroll to position [3003, 0]
click at [30, 798] on div "Guarantor(s)" at bounding box center [34, 798] width 18 height 18
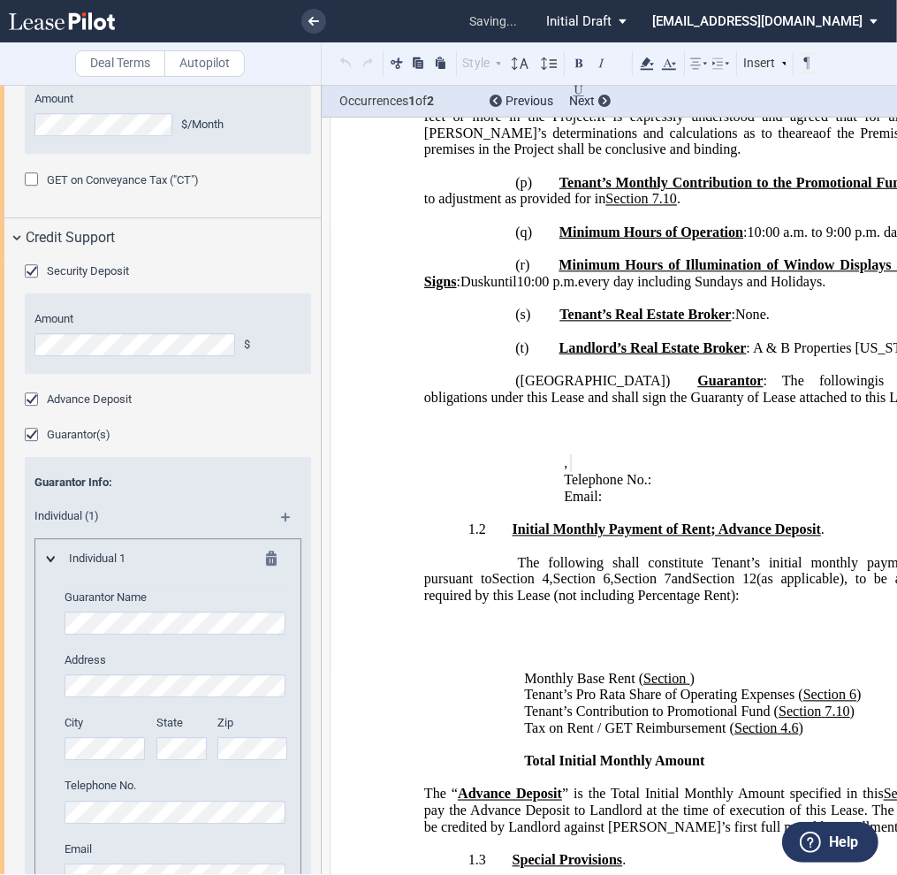
scroll to position [3519, 0]
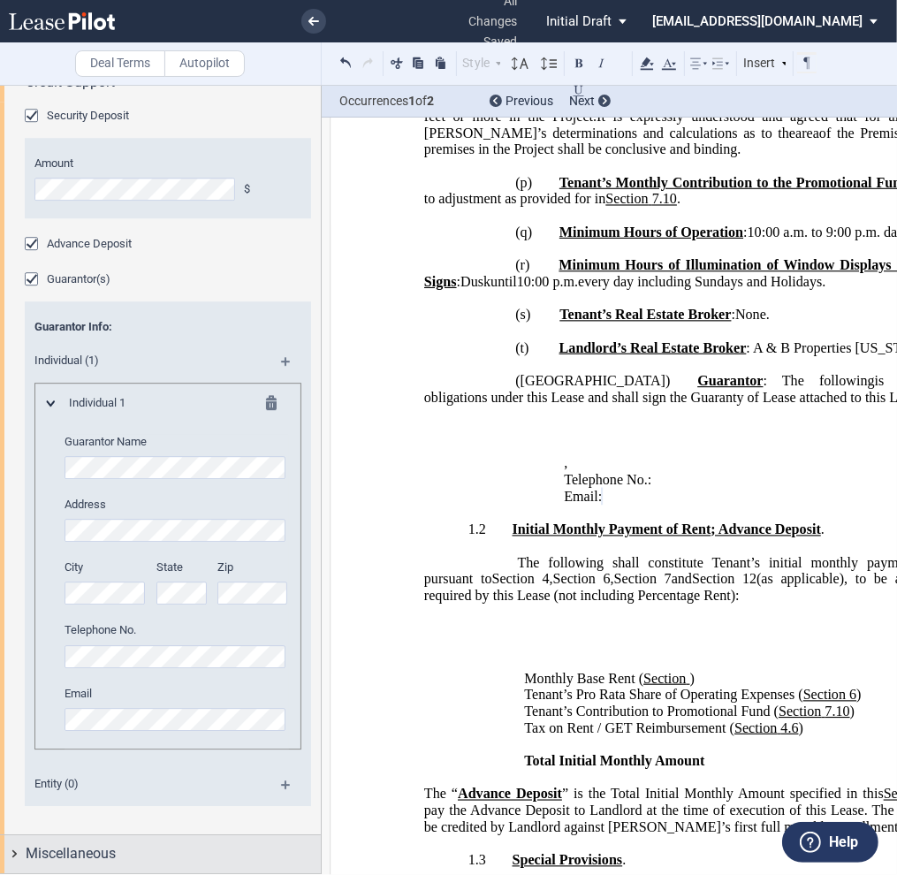
click at [78, 853] on span "Miscellaneous" at bounding box center [71, 853] width 90 height 21
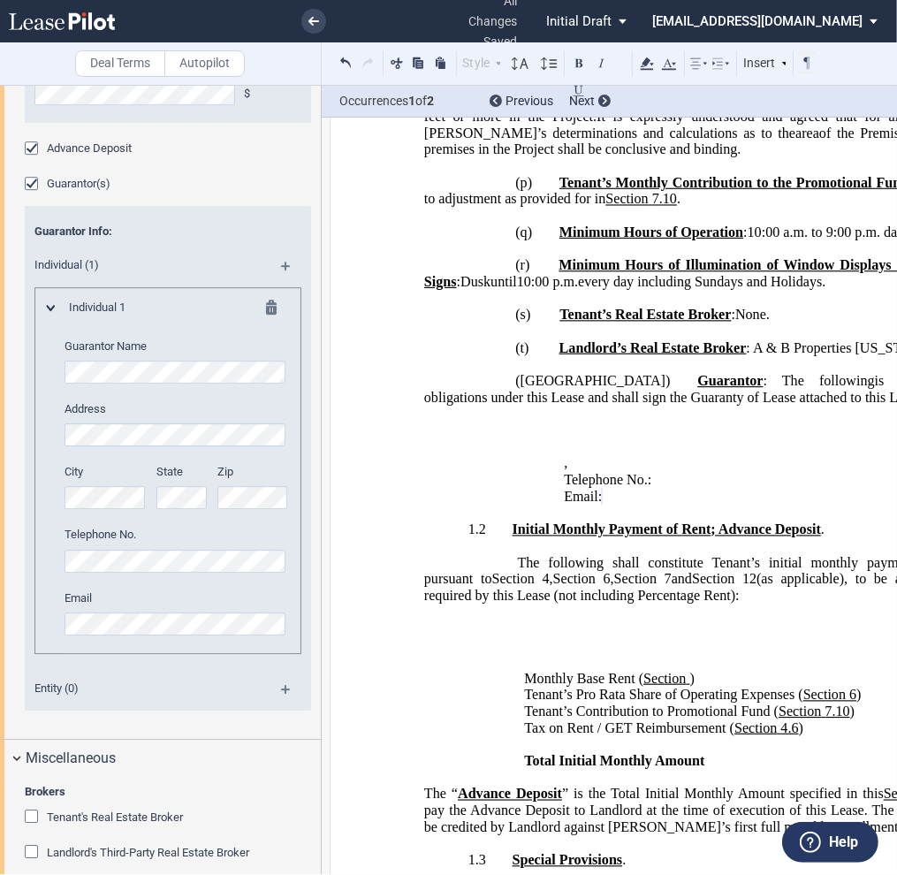
scroll to position [3752, 0]
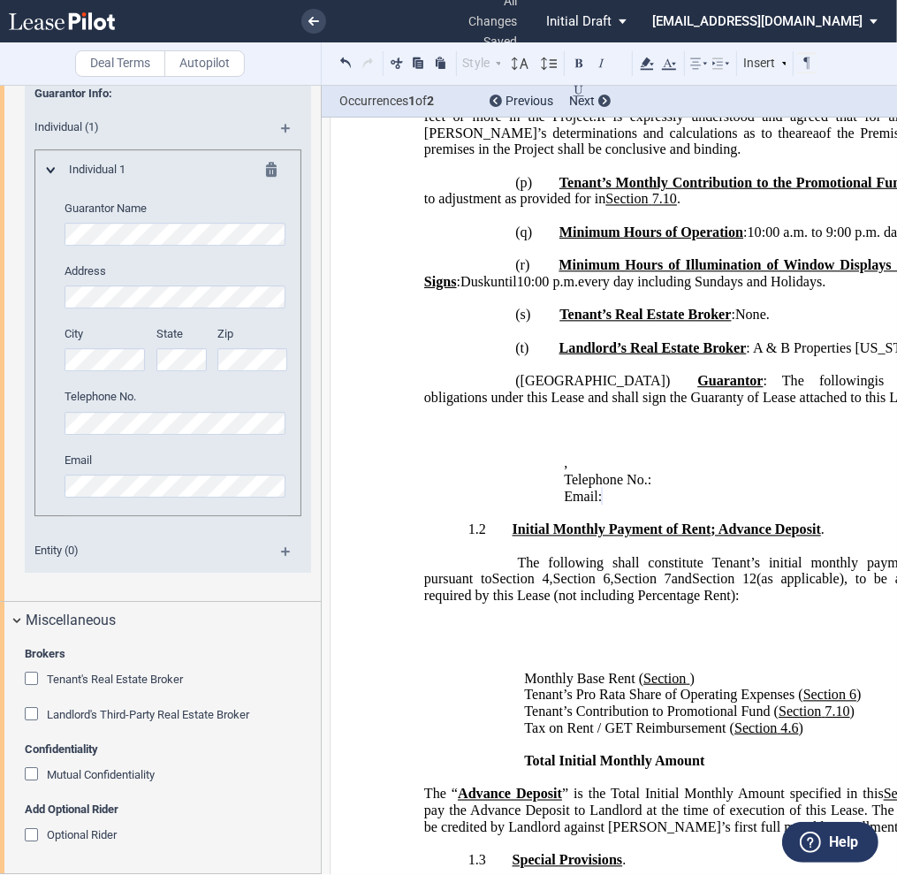
click at [29, 677] on div "Tenant's Real Estate Broker" at bounding box center [34, 680] width 18 height 18
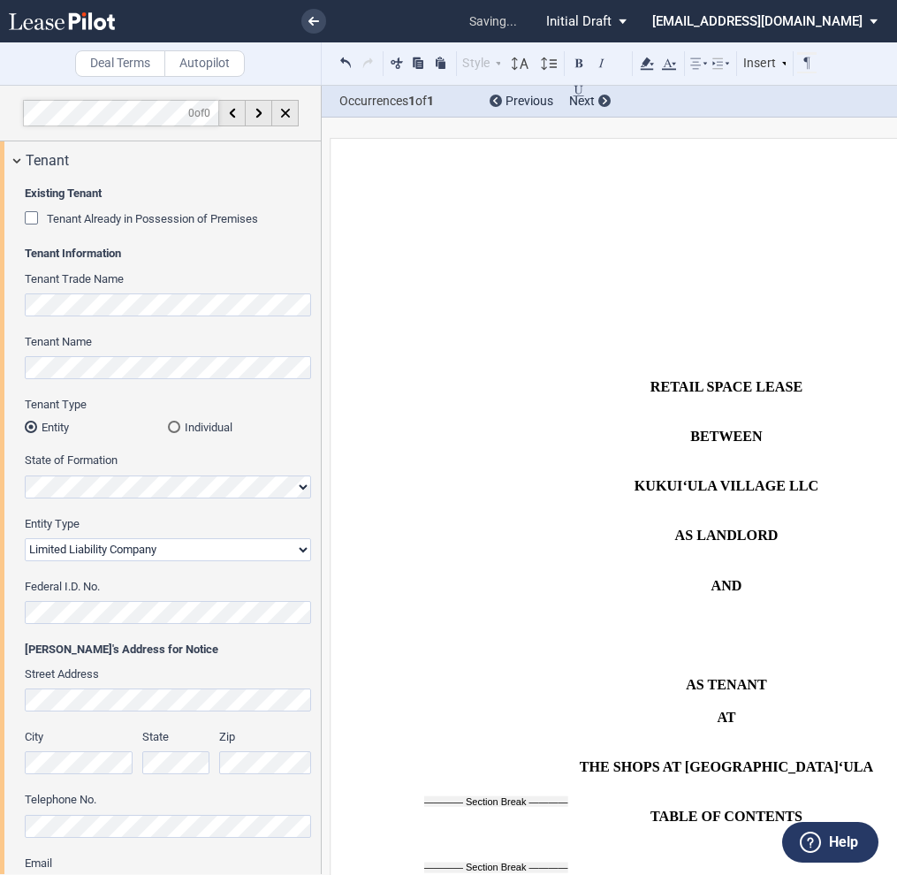
select select "limited liability company"
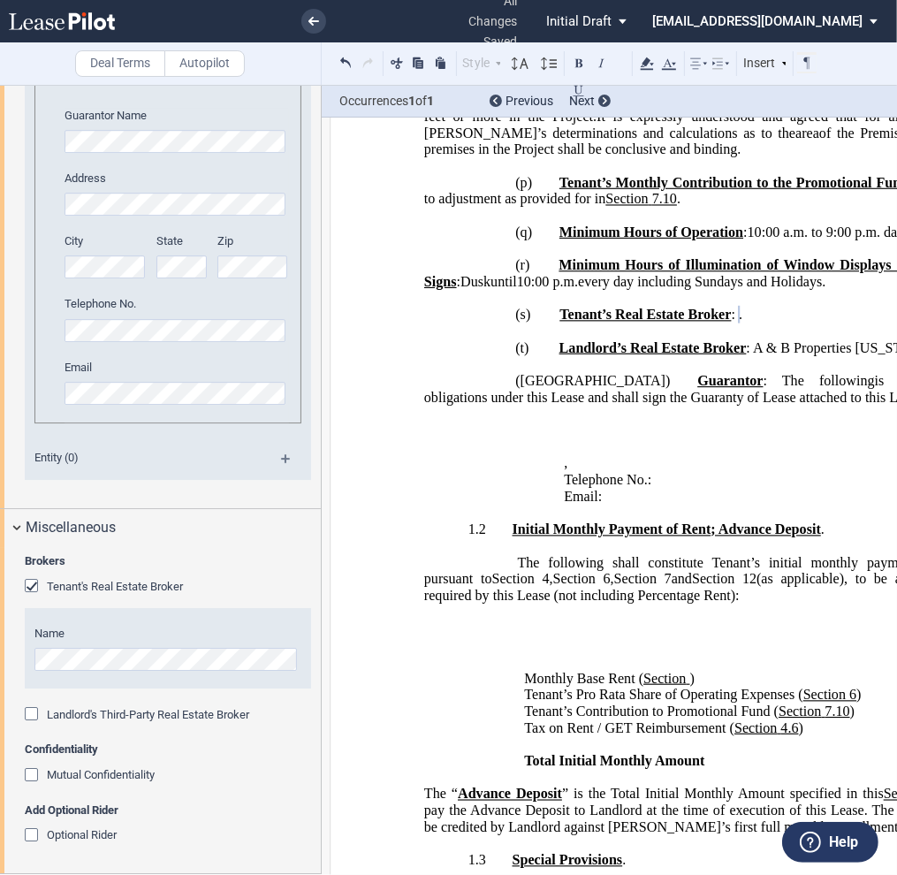
scroll to position [3845, 0]
click at [34, 835] on div "Optional Rider" at bounding box center [34, 837] width 18 height 18
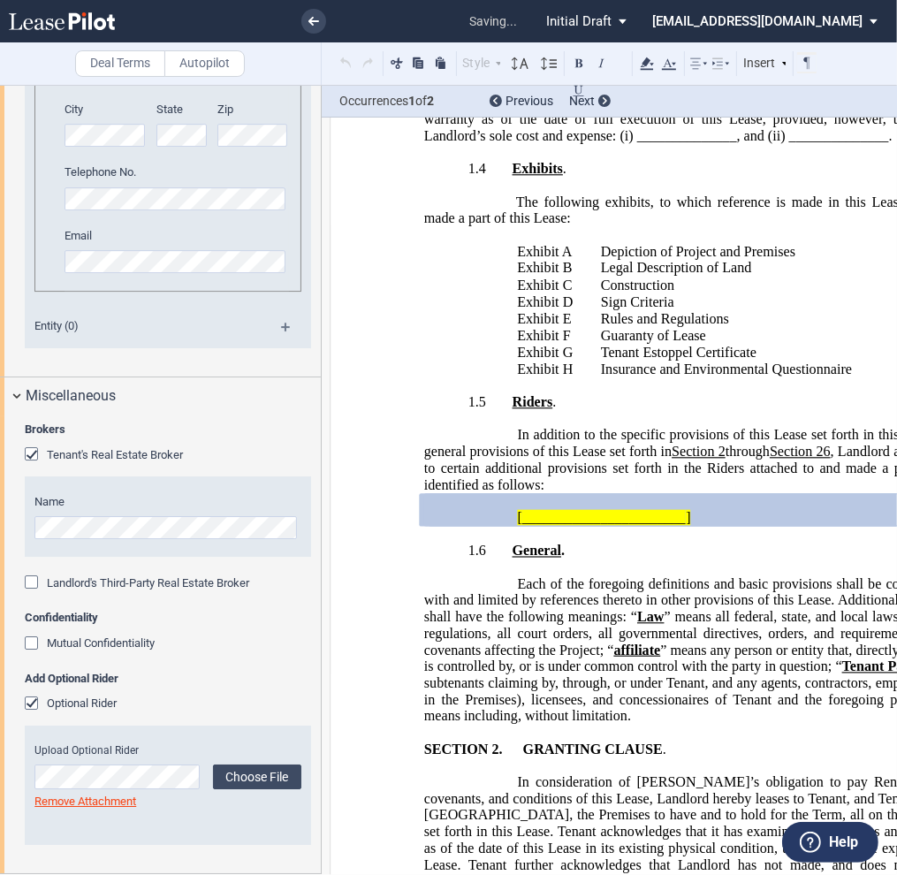
scroll to position [5580, 0]
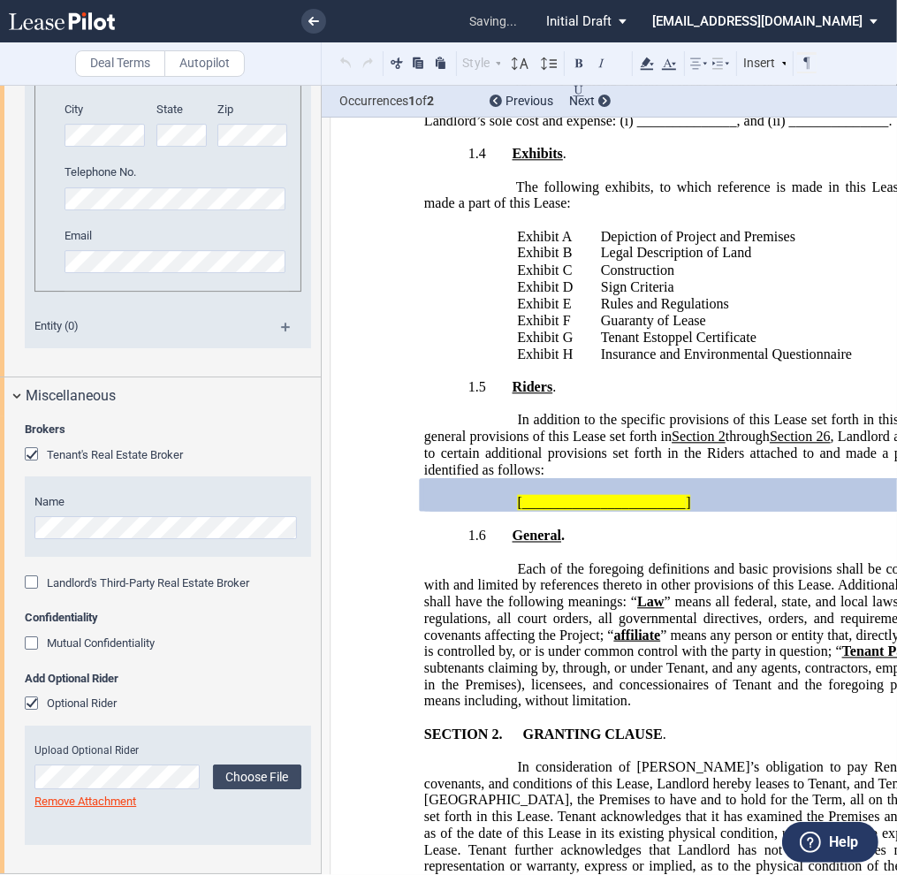
click at [32, 706] on div "Optional Rider" at bounding box center [34, 705] width 18 height 18
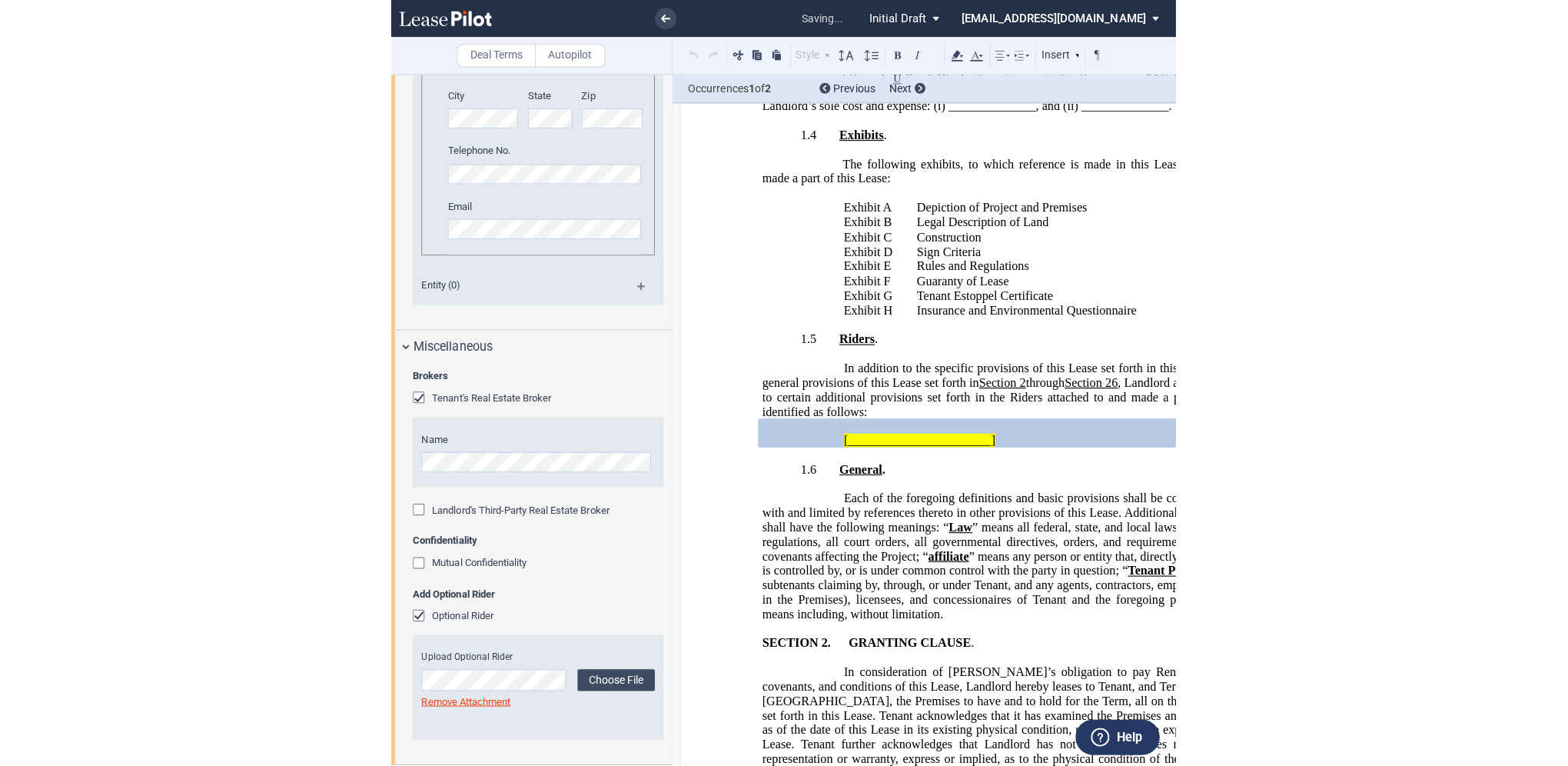
scroll to position [3347, 0]
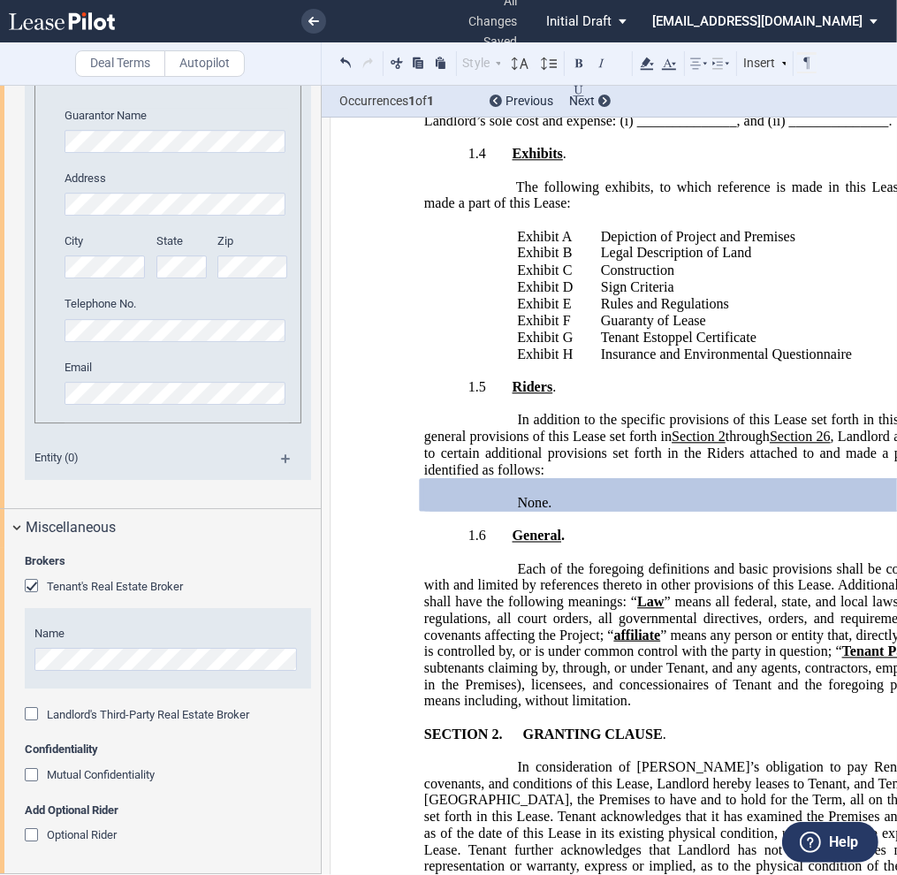
click at [834, 245] on p "Legal Description of Land" at bounding box center [738, 253] width 275 height 17
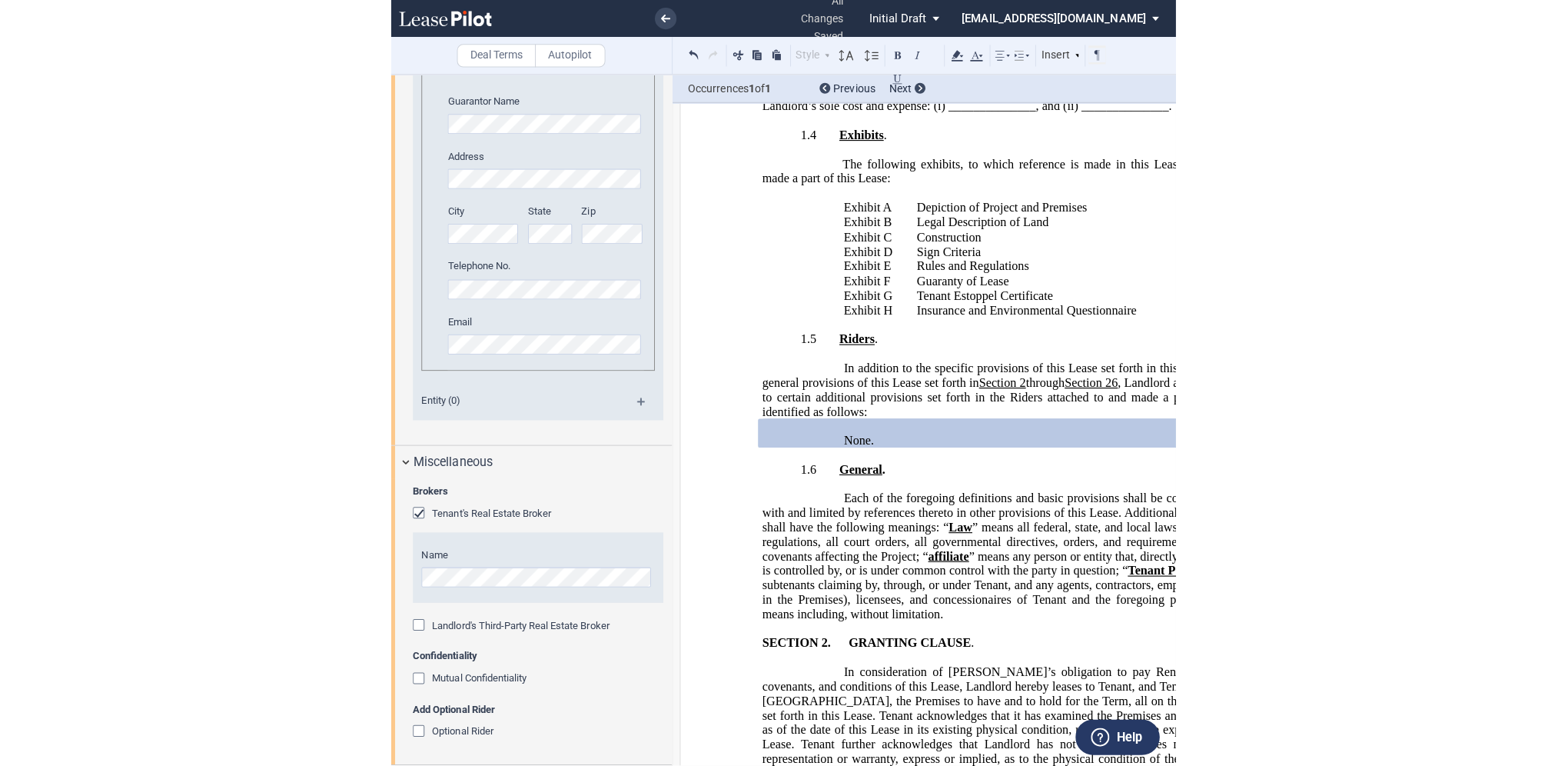
scroll to position [3343, 0]
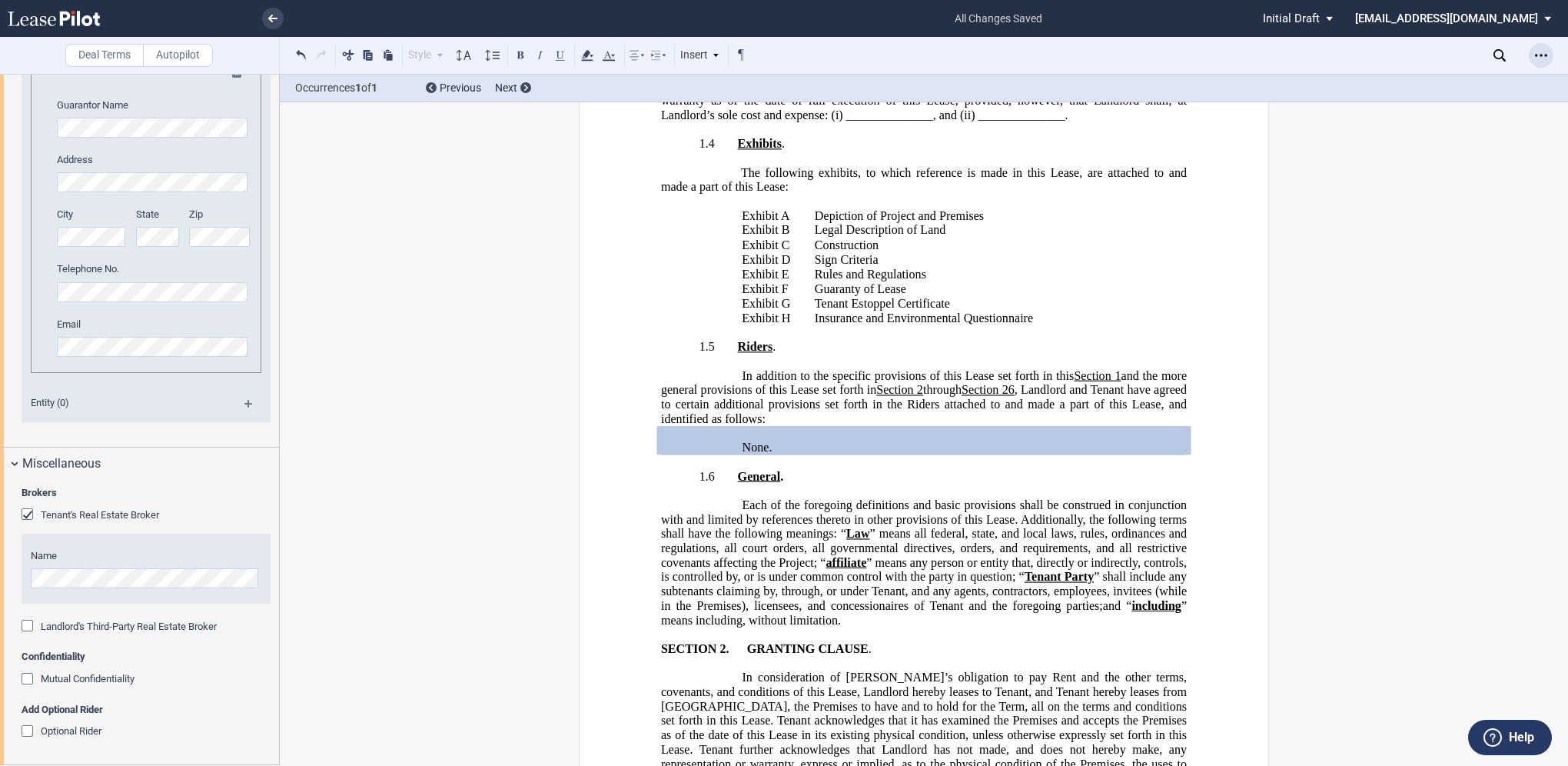
click at [780, 57] on icon "Open Lease options menu" at bounding box center [1541, 56] width 12 height 12
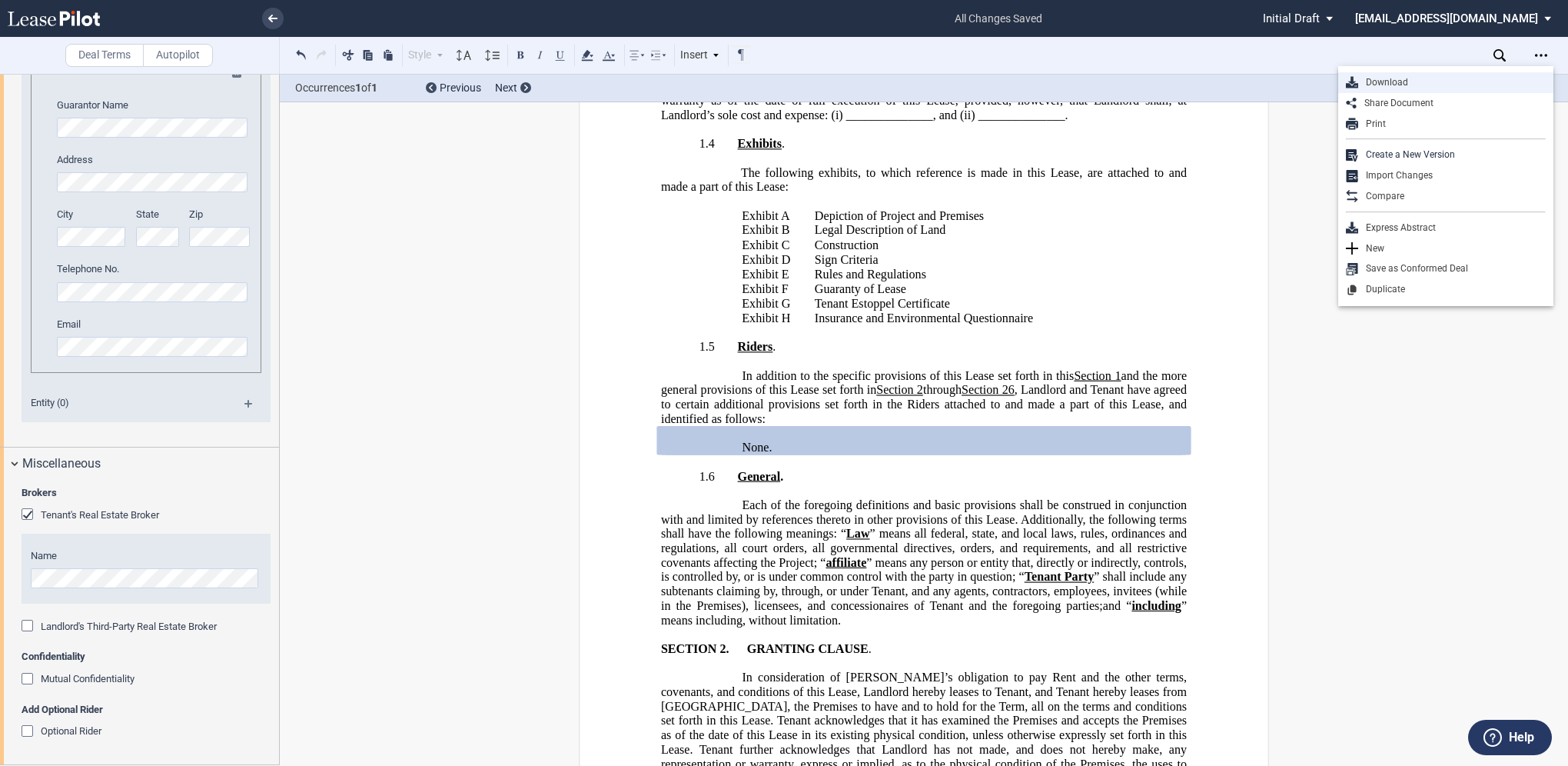
click at [780, 82] on div "Download" at bounding box center [1452, 82] width 188 height 13
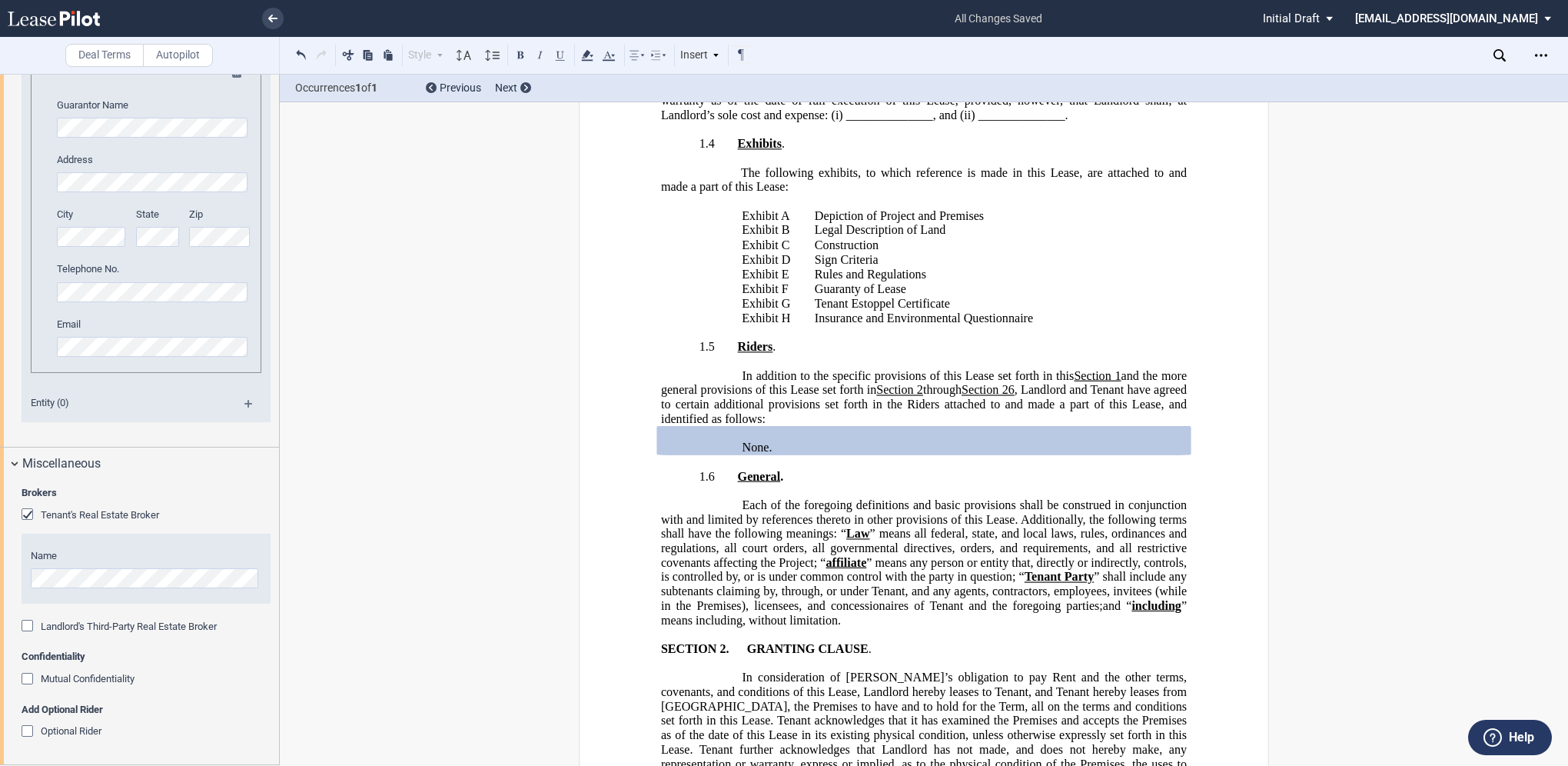
drag, startPoint x: 576, startPoint y: 346, endPoint x: 887, endPoint y: 192, distance: 347.0
